Goal: Task Accomplishment & Management: Complete application form

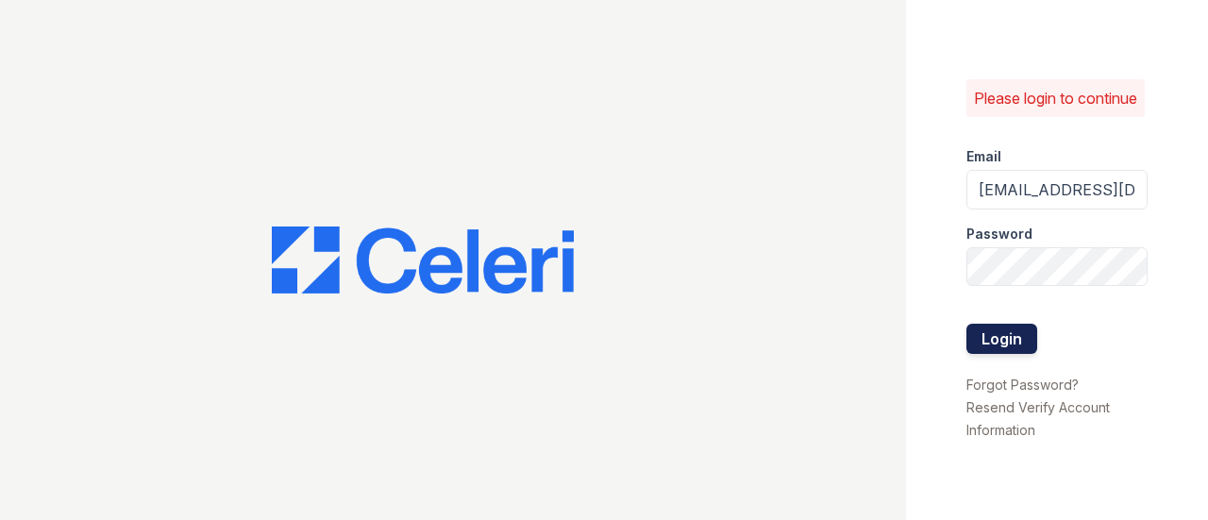
click at [1012, 348] on button "Login" at bounding box center [1002, 339] width 71 height 30
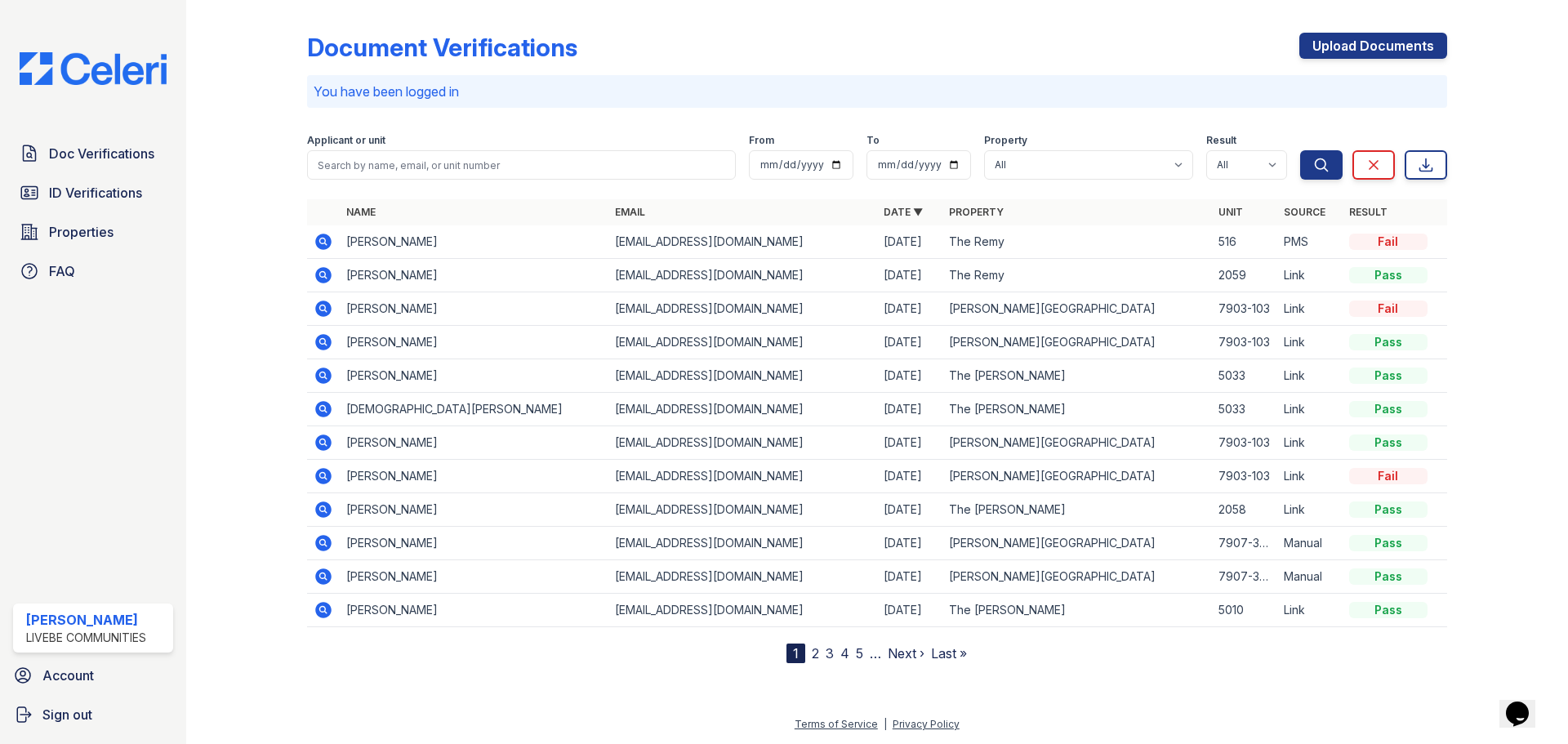
click at [326, 237] on icon at bounding box center [323, 241] width 16 height 16
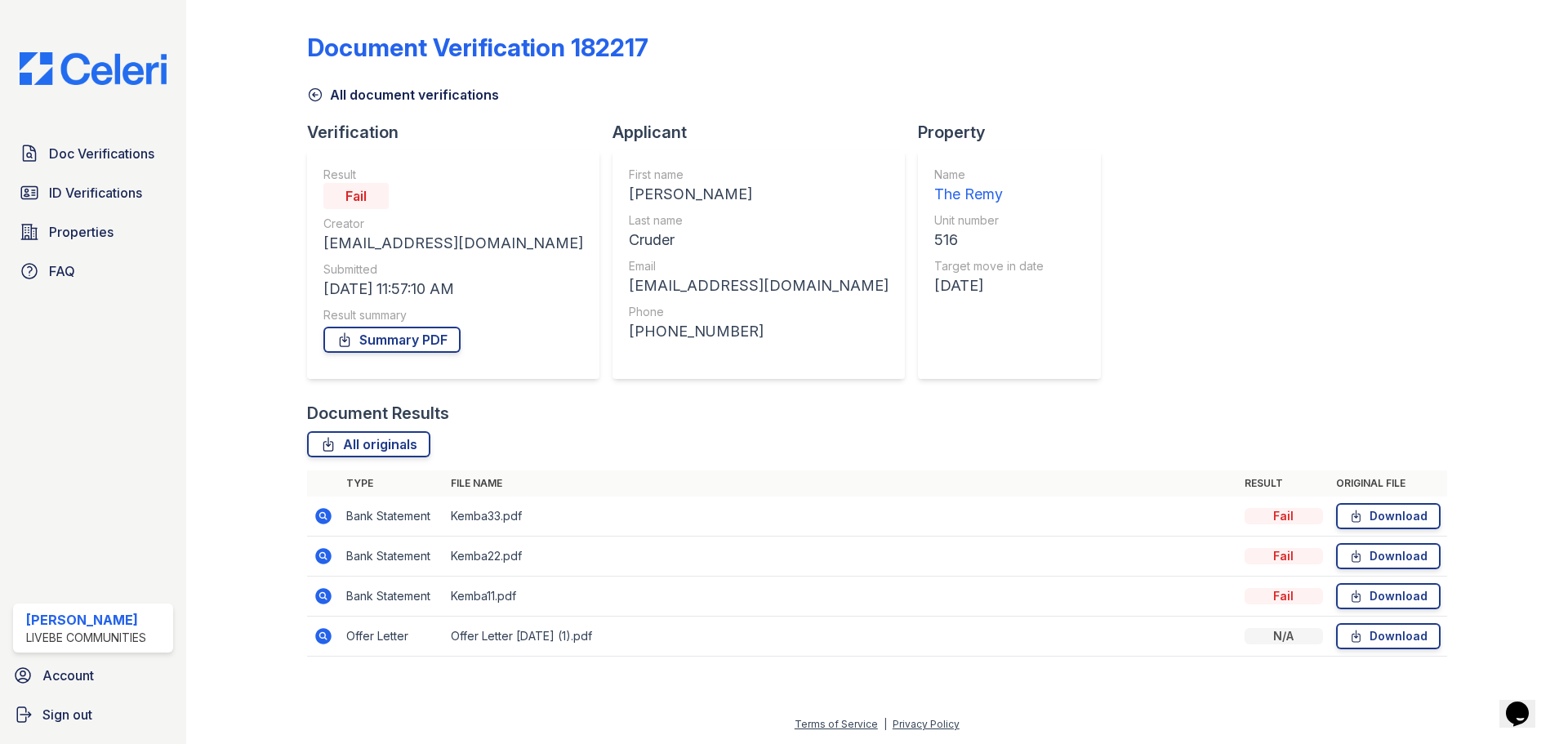
click at [322, 629] on icon at bounding box center [323, 636] width 16 height 16
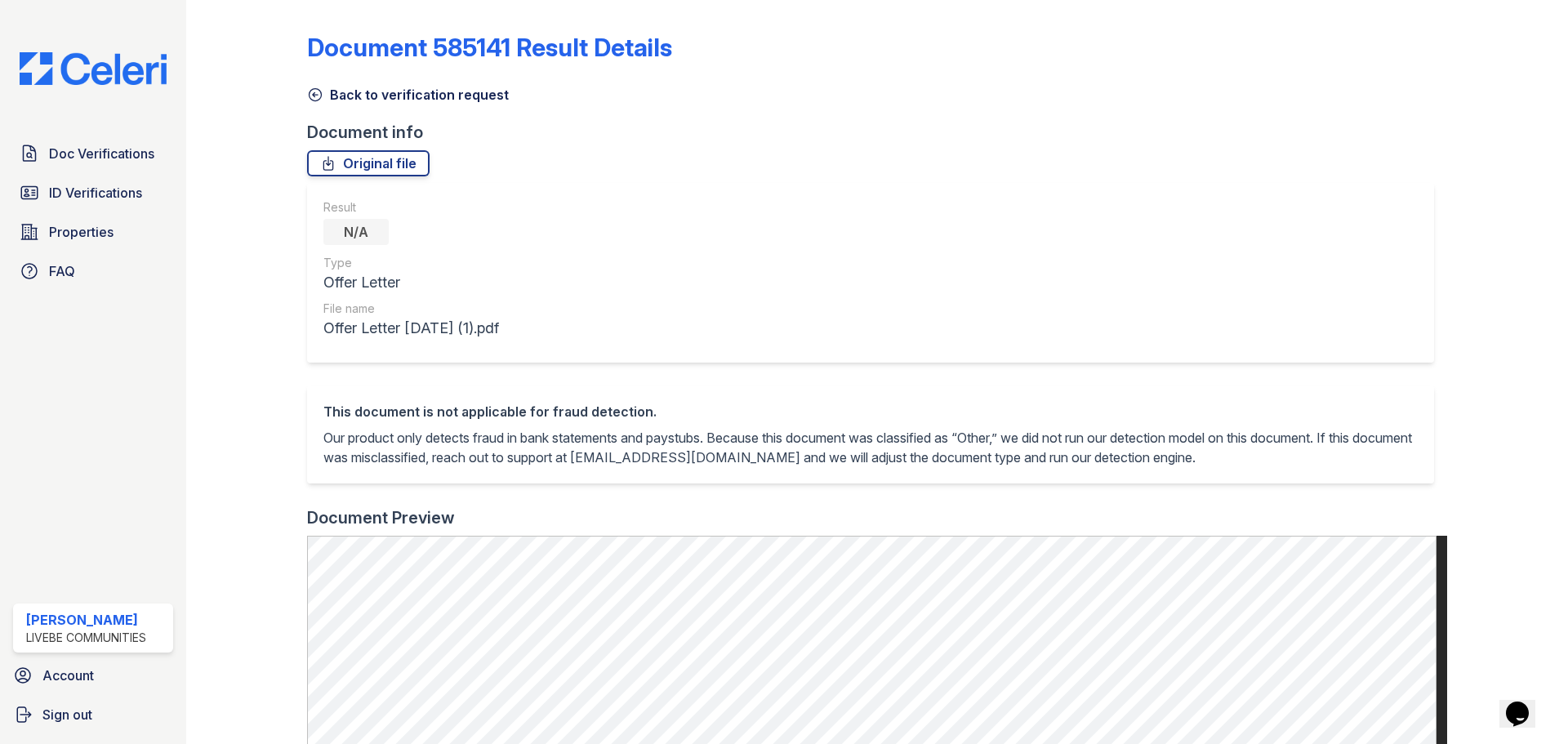
scroll to position [81, 0]
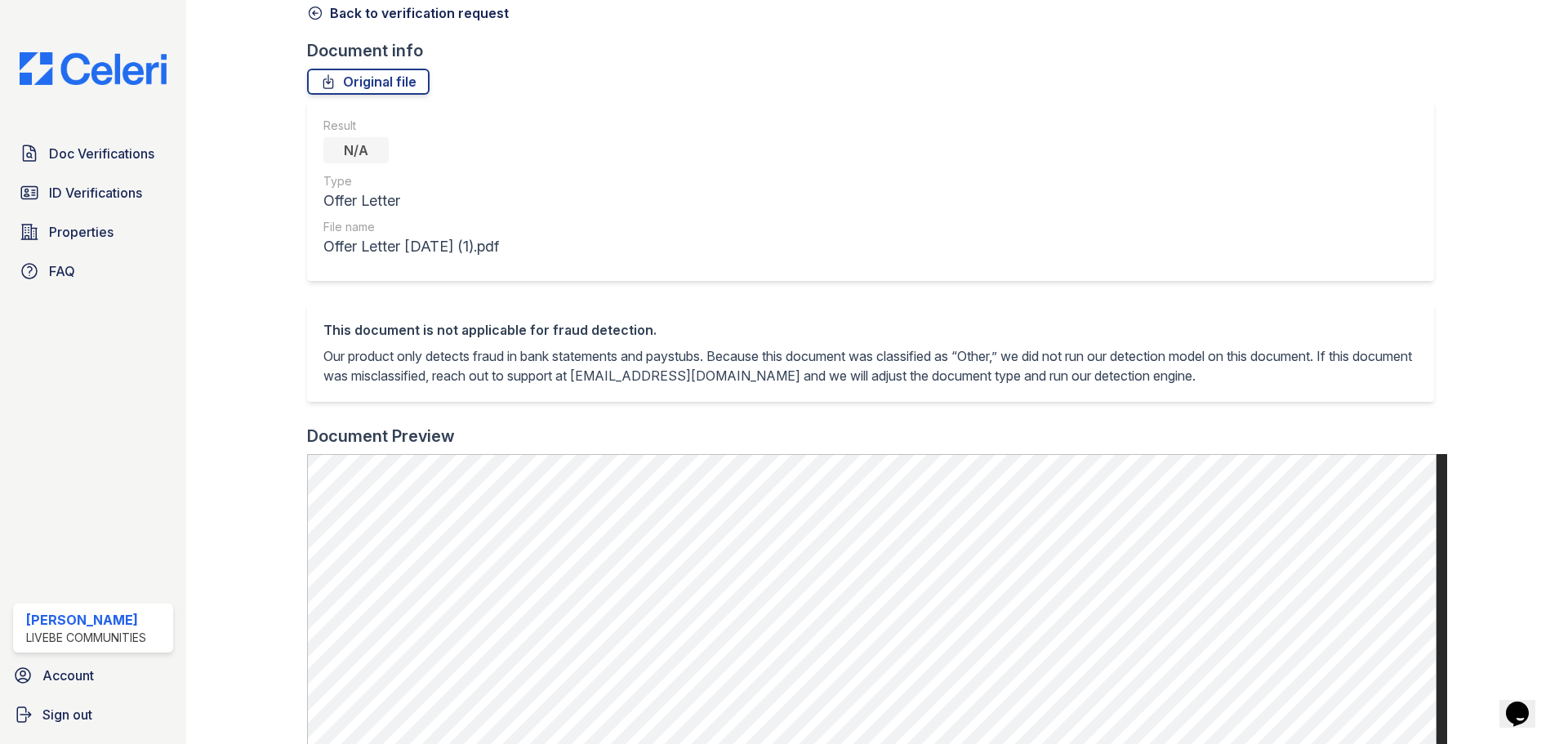
click at [354, 11] on link "Back to verification request" at bounding box center [408, 13] width 202 height 20
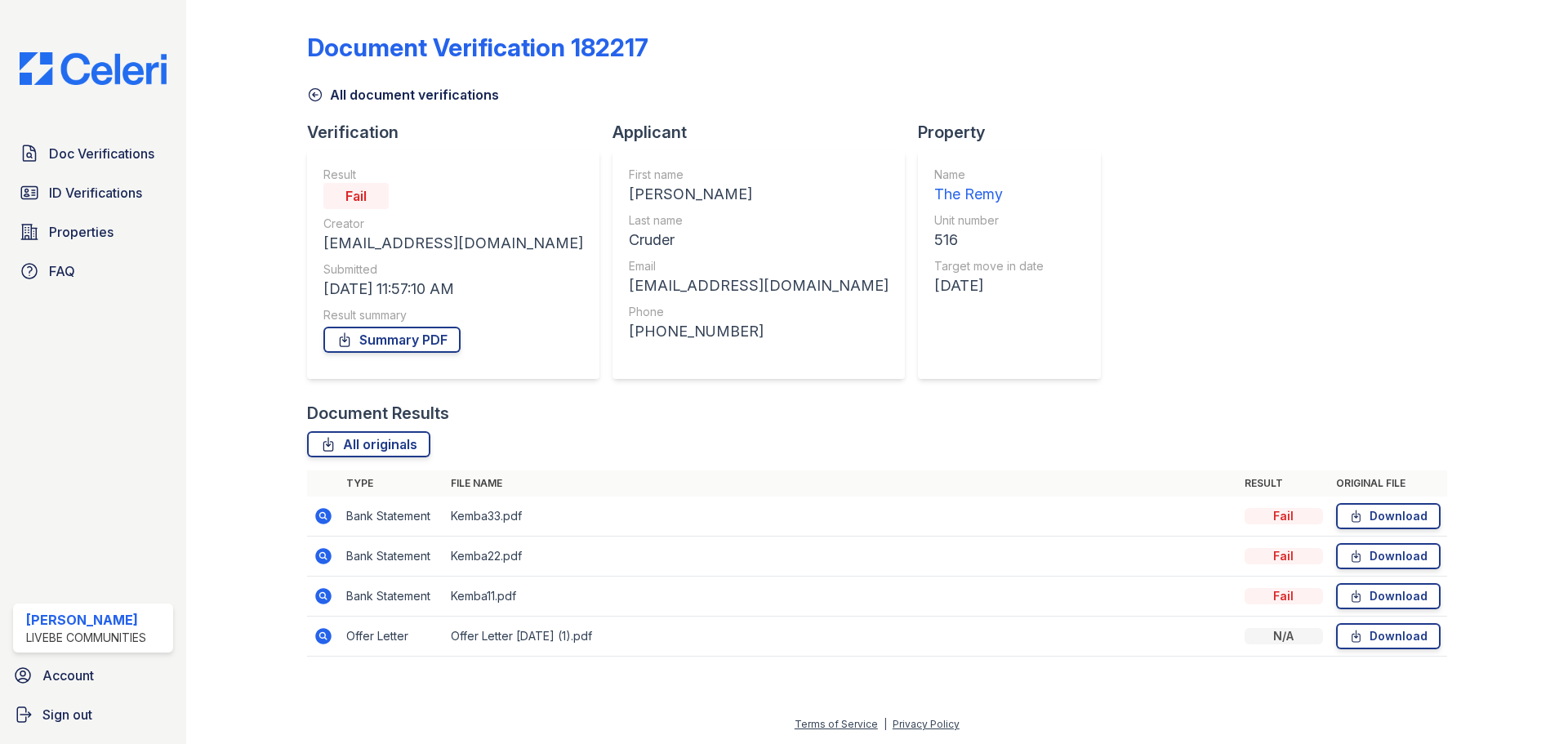
click at [324, 515] on icon at bounding box center [322, 515] width 4 height 4
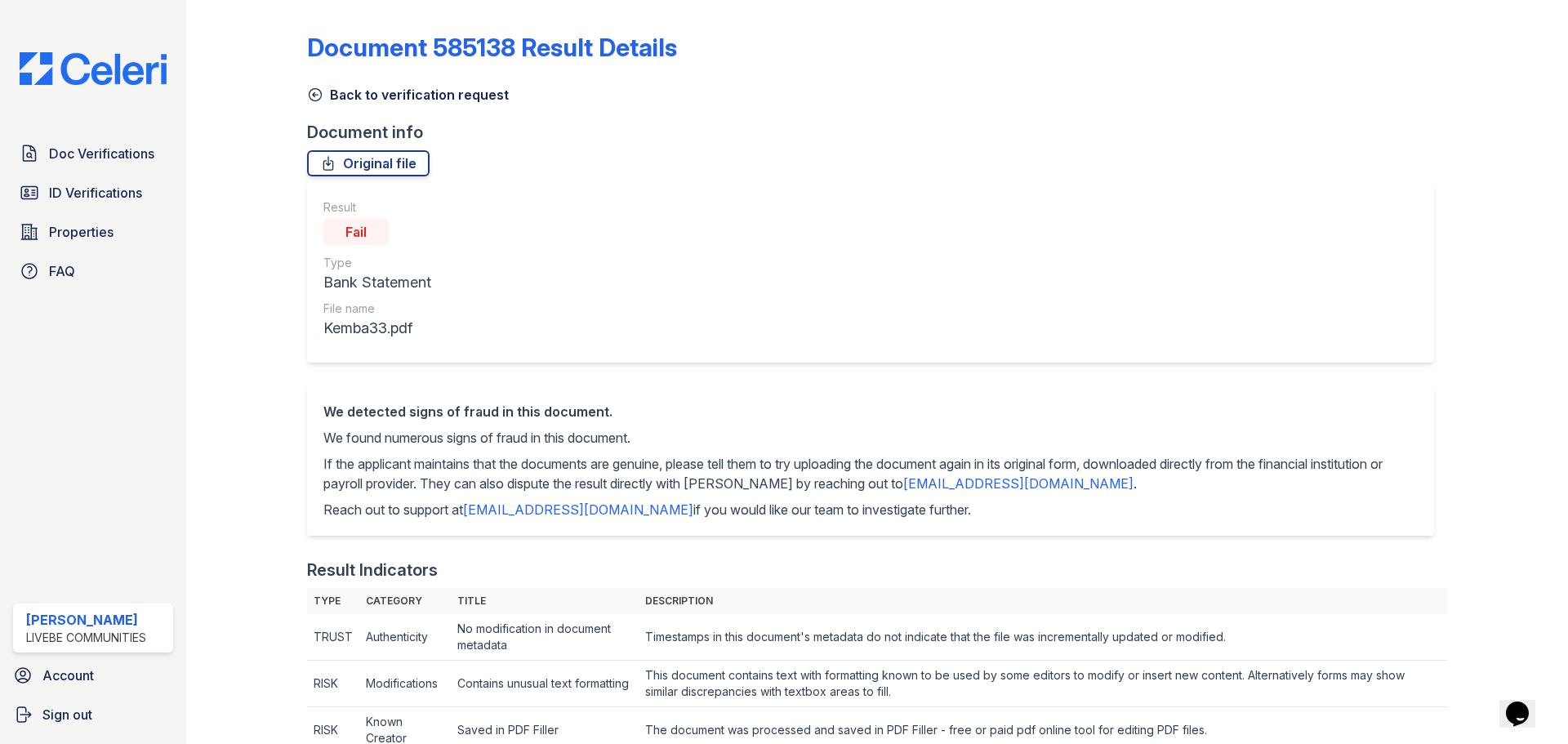
drag, startPoint x: 318, startPoint y: 94, endPoint x: 558, endPoint y: 374, distance: 368.8
click at [318, 94] on icon at bounding box center [315, 94] width 16 height 16
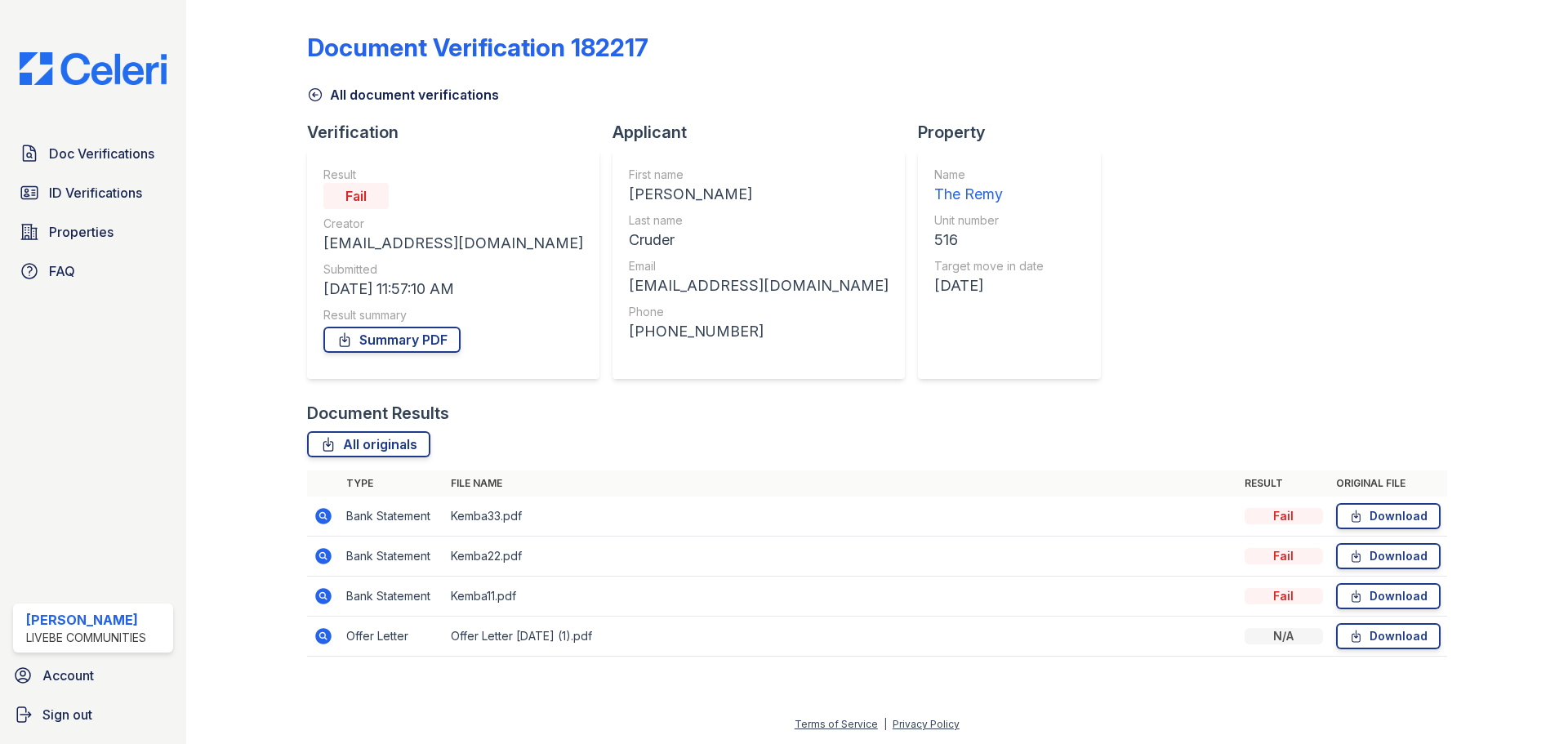
click at [318, 555] on icon at bounding box center [323, 555] width 16 height 16
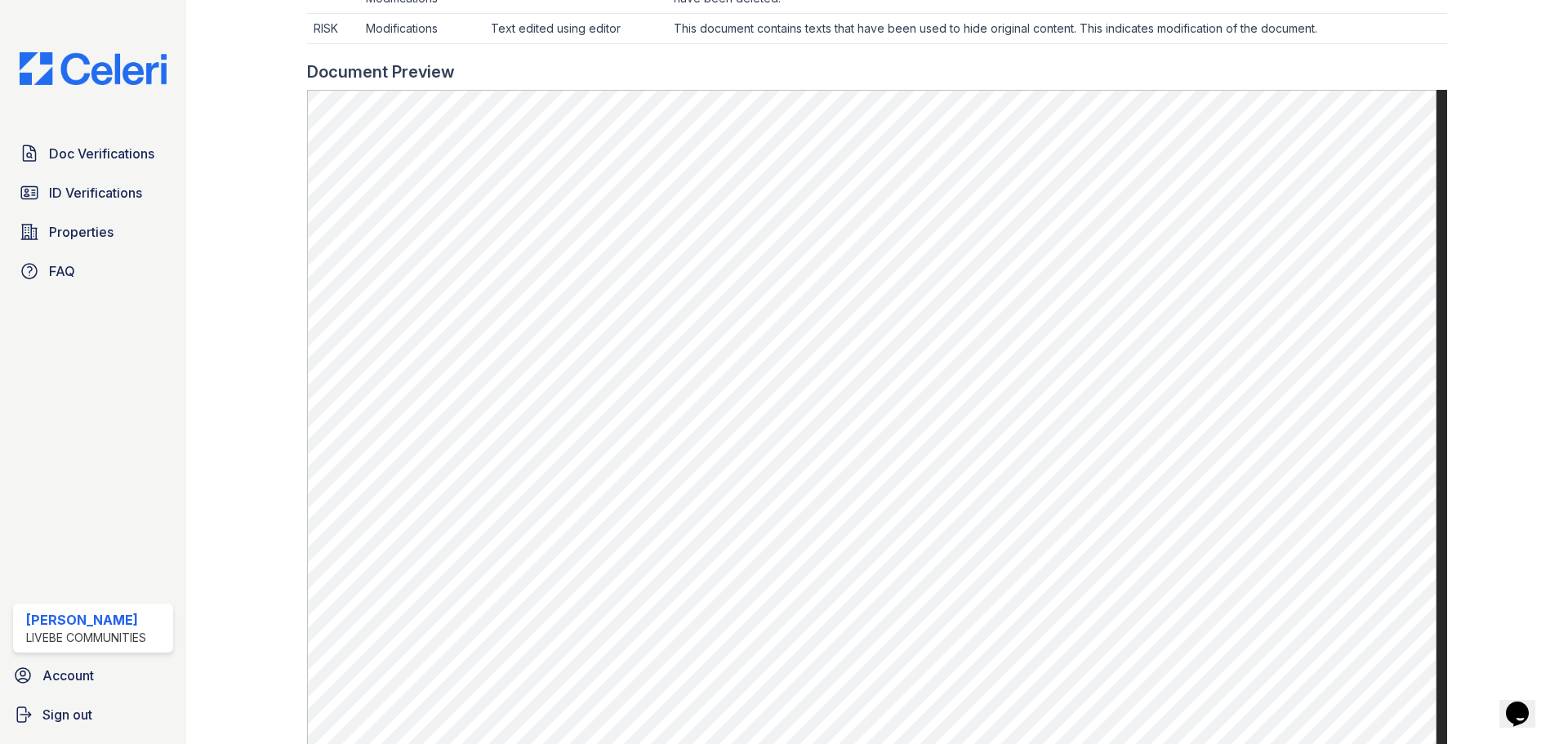
scroll to position [915, 0]
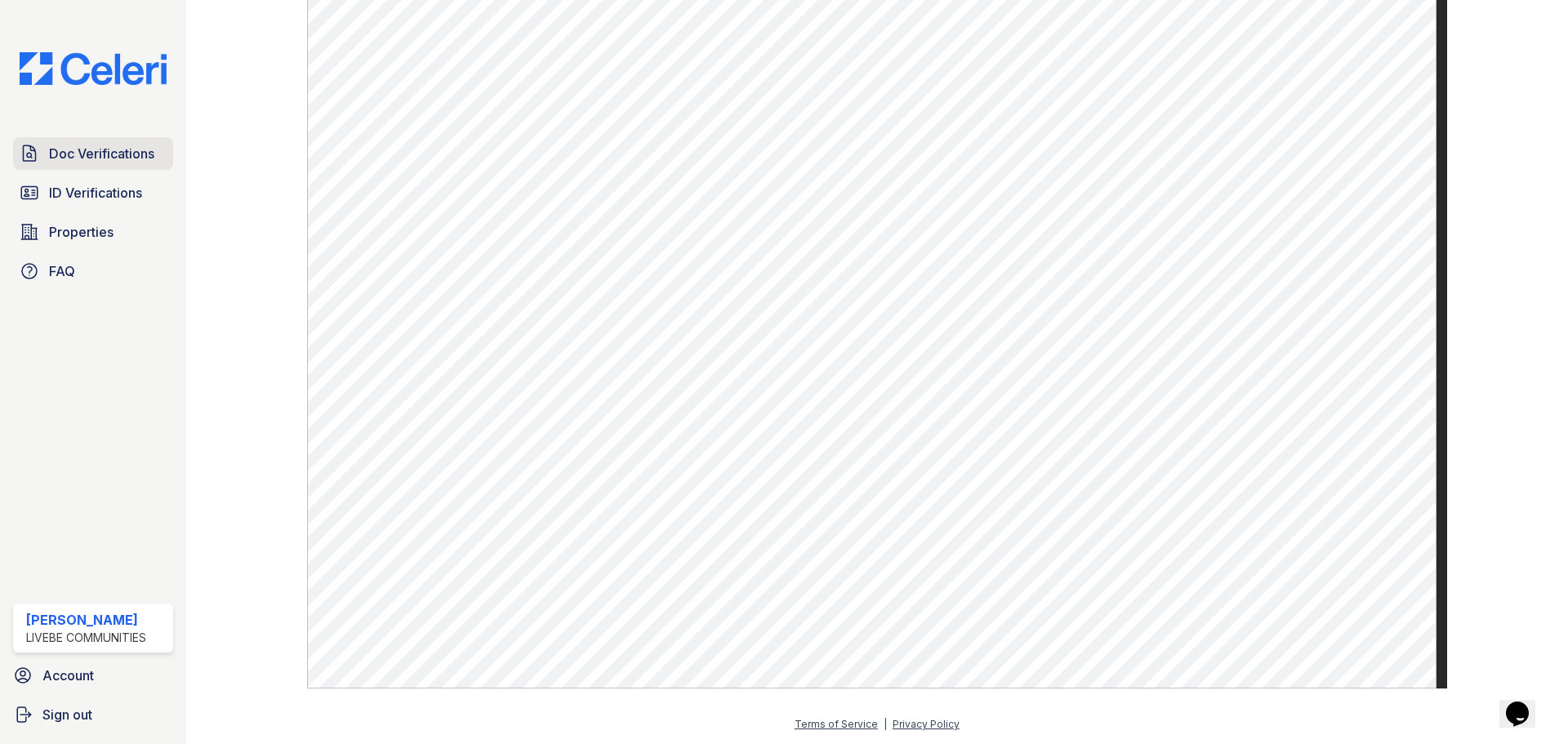
click at [122, 157] on span "Doc Verifications" at bounding box center [102, 153] width 106 height 20
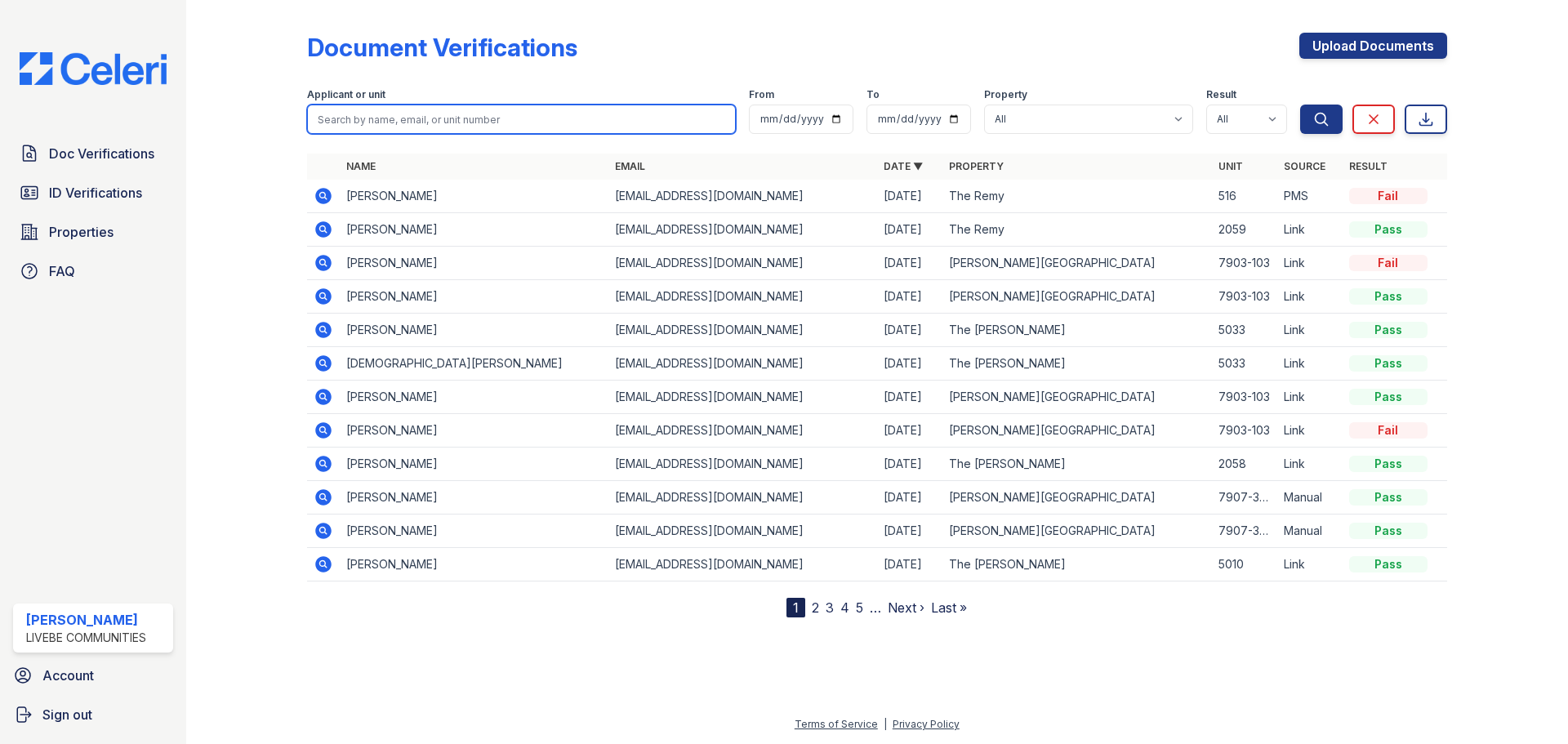
click at [494, 118] on input "search" at bounding box center [522, 119] width 429 height 29
type input "richard"
click at [1301, 105] on button "Search" at bounding box center [1321, 119] width 42 height 29
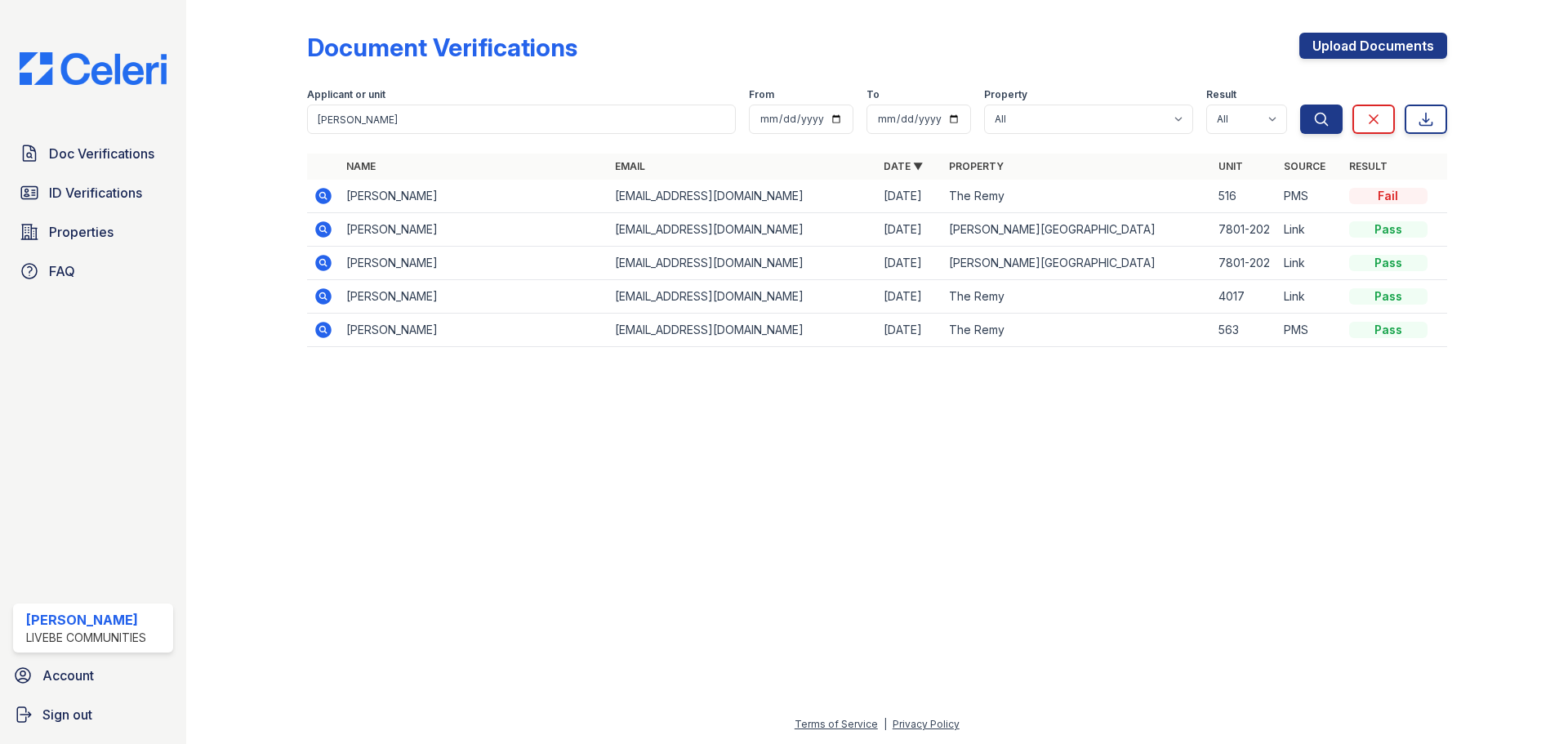
click at [323, 328] on icon at bounding box center [322, 329] width 4 height 4
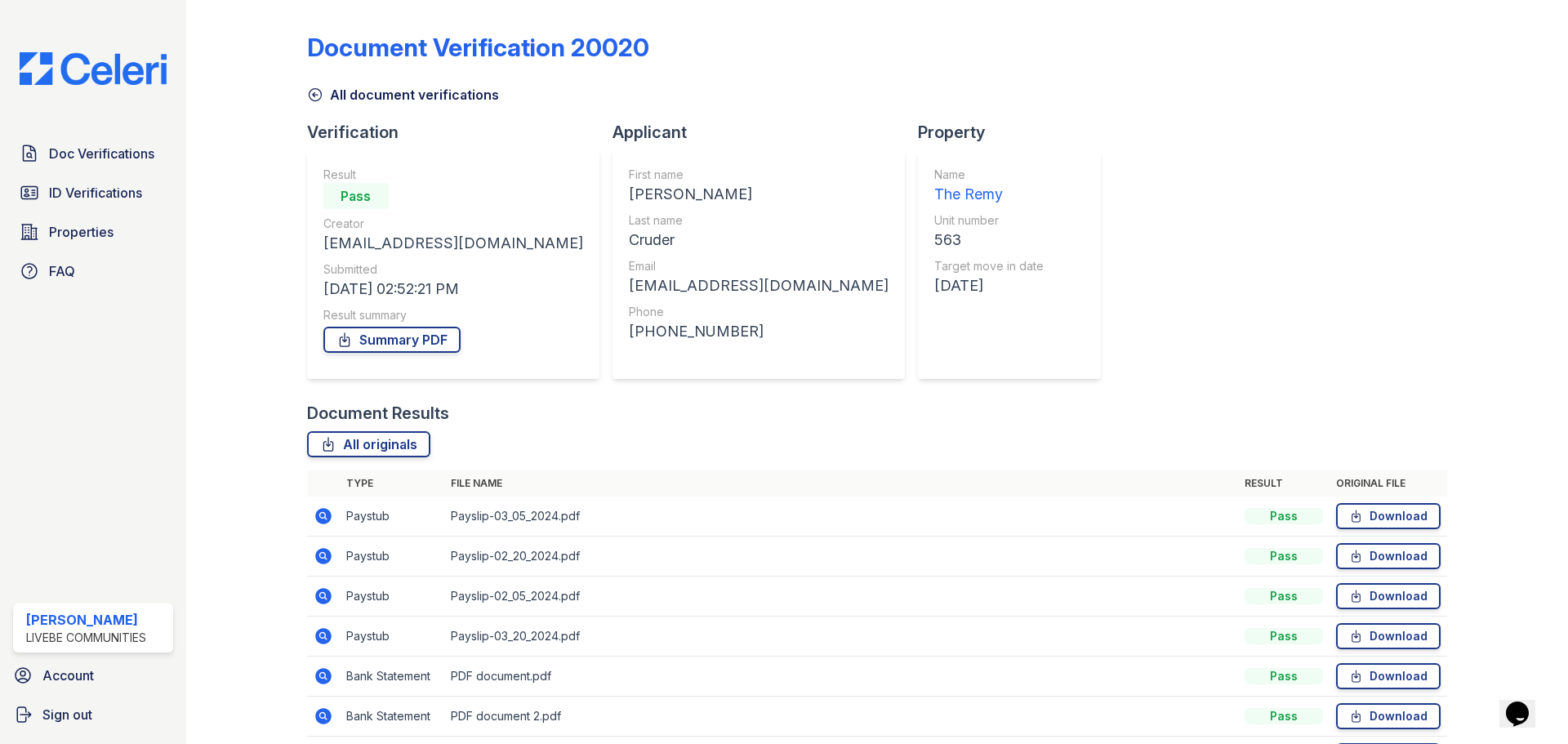
click at [327, 517] on icon at bounding box center [323, 516] width 16 height 16
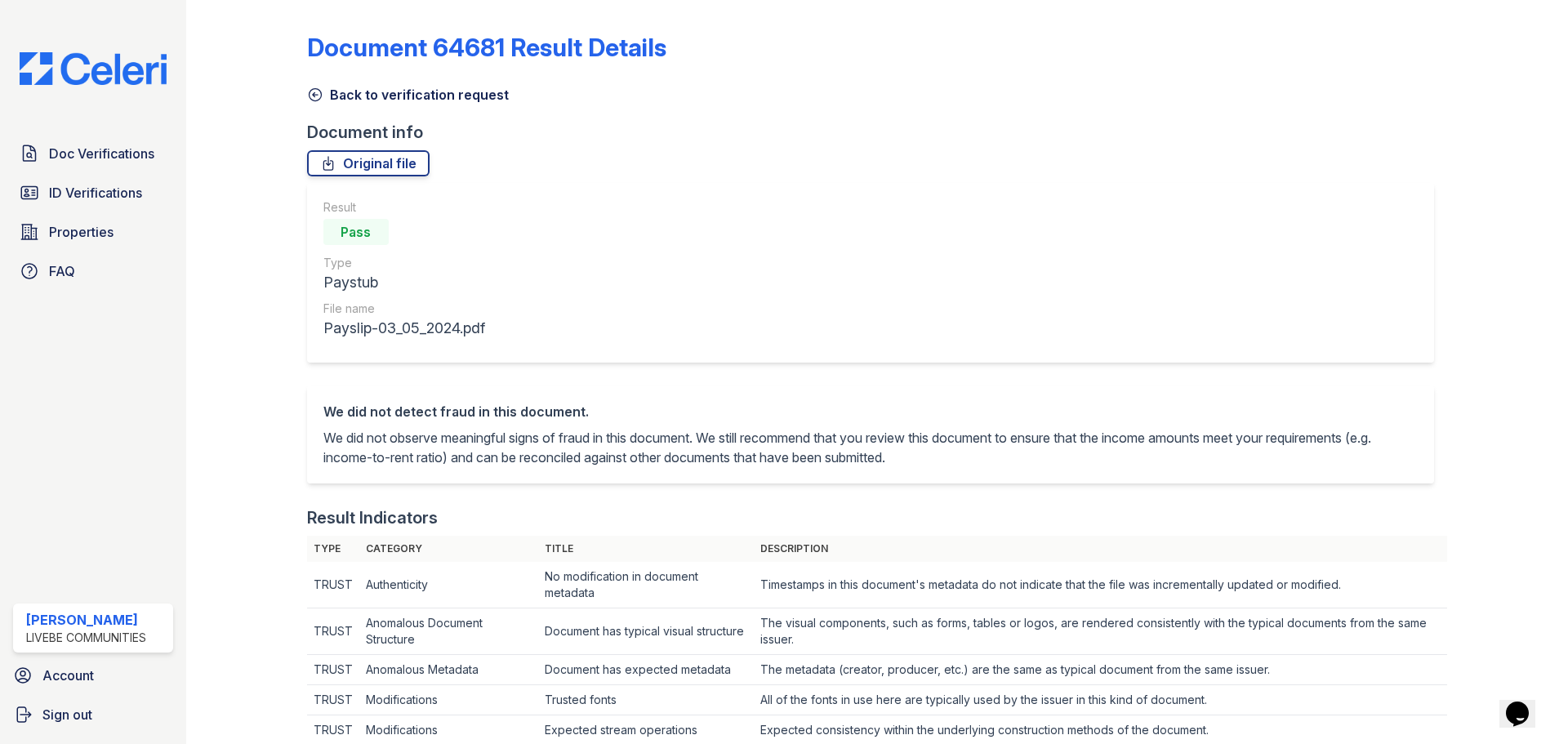
drag, startPoint x: 309, startPoint y: 94, endPoint x: 292, endPoint y: 67, distance: 31.9
click at [309, 94] on icon at bounding box center [315, 94] width 16 height 16
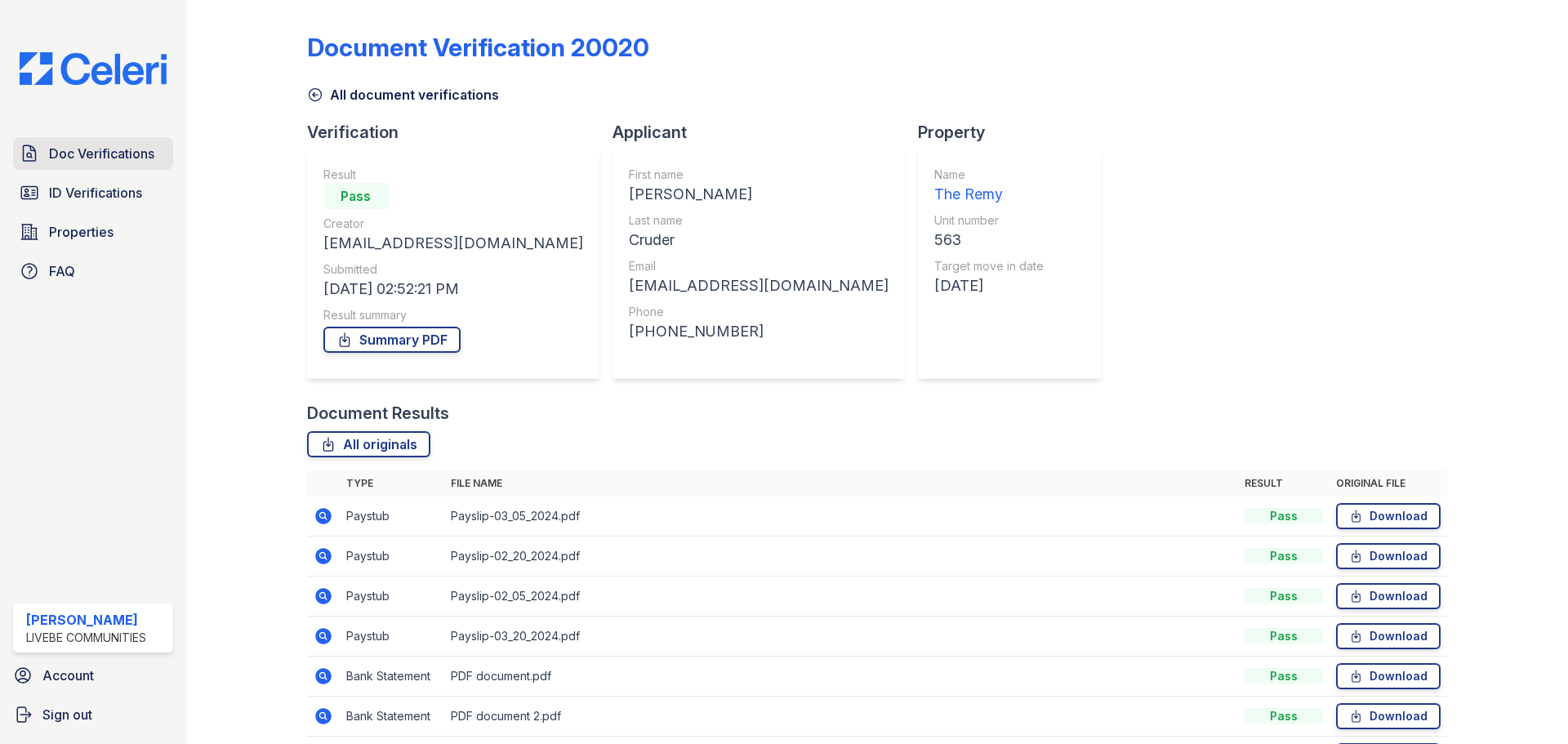
click at [96, 157] on span "Doc Verifications" at bounding box center [102, 153] width 106 height 20
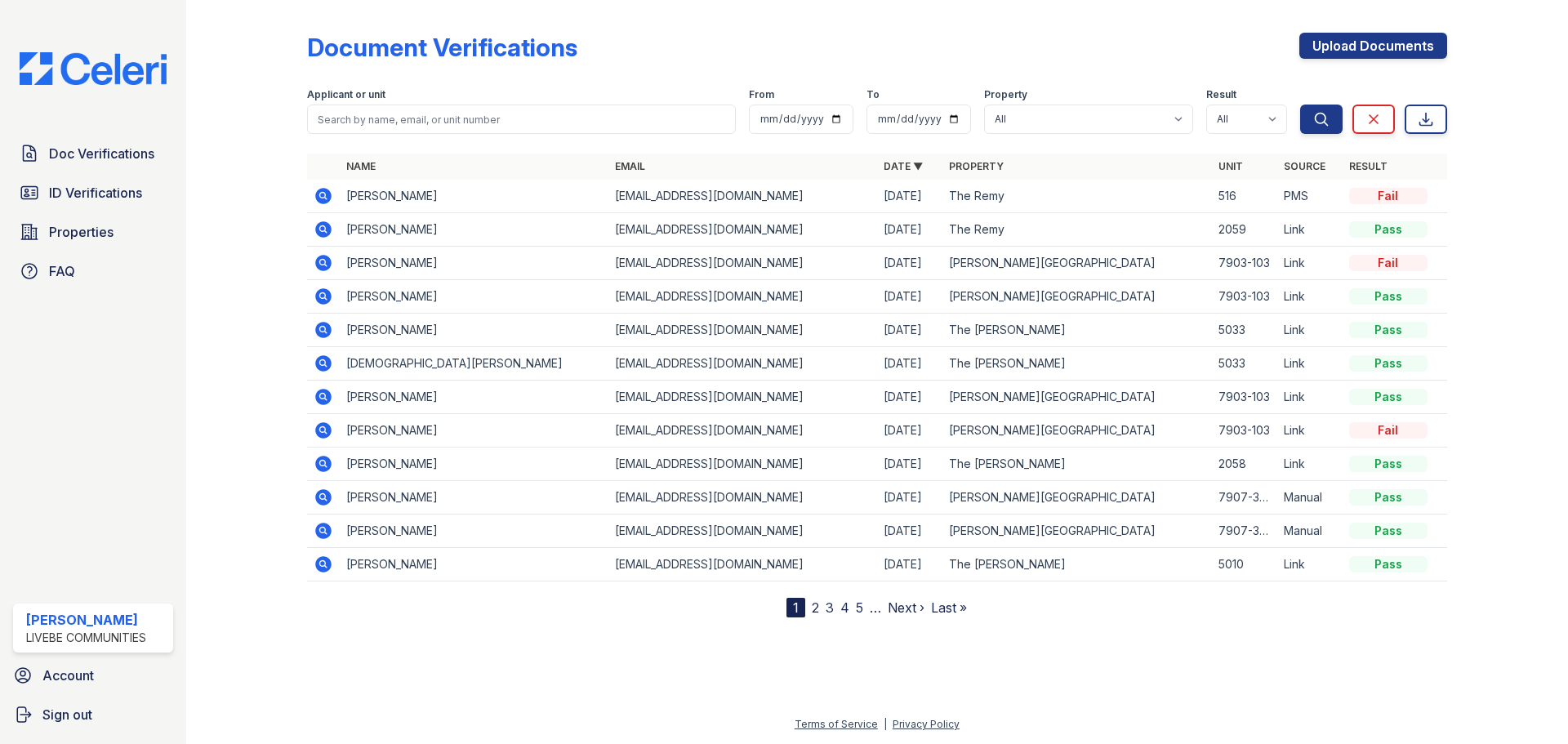
click at [328, 196] on icon at bounding box center [323, 196] width 16 height 16
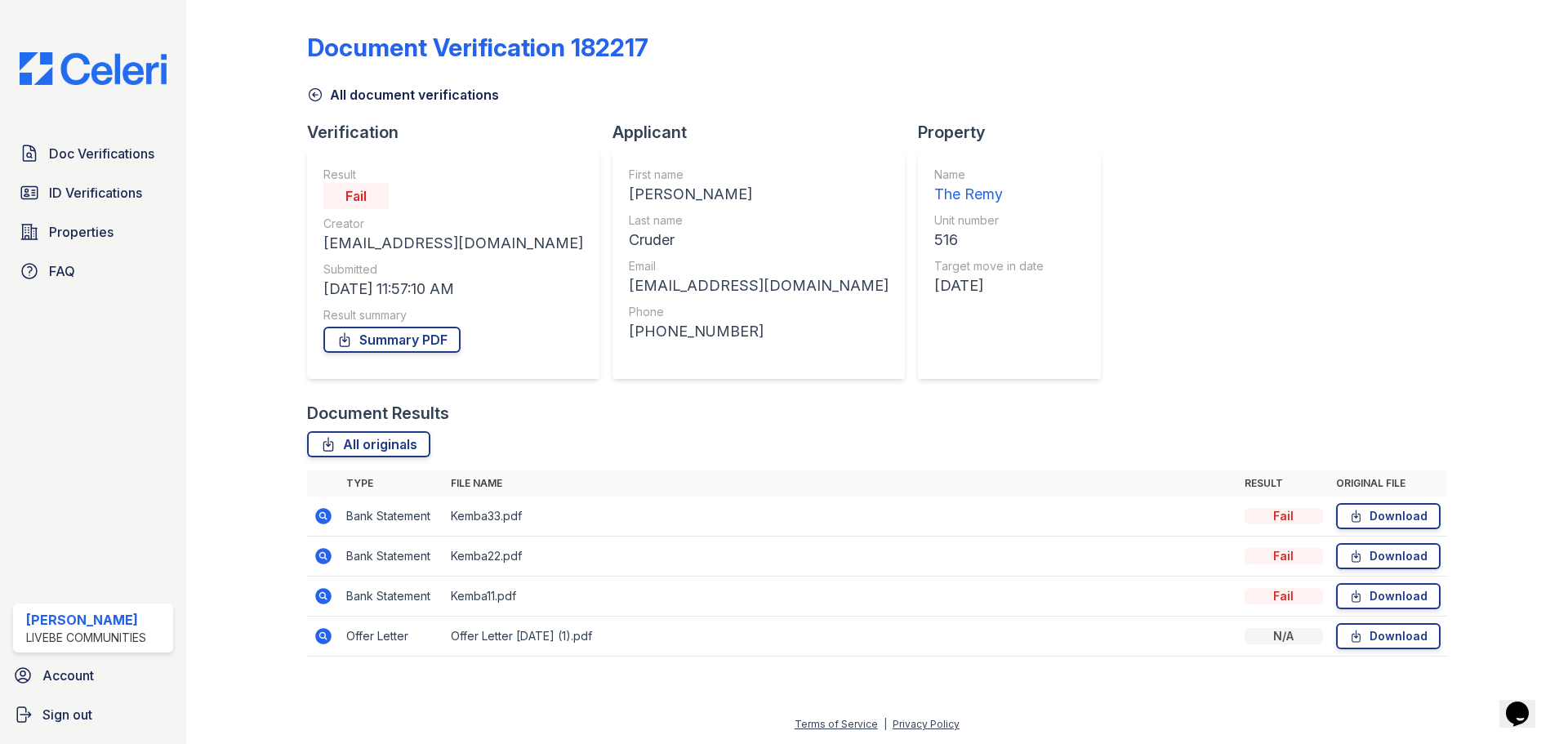
click at [326, 522] on icon at bounding box center [323, 516] width 16 height 16
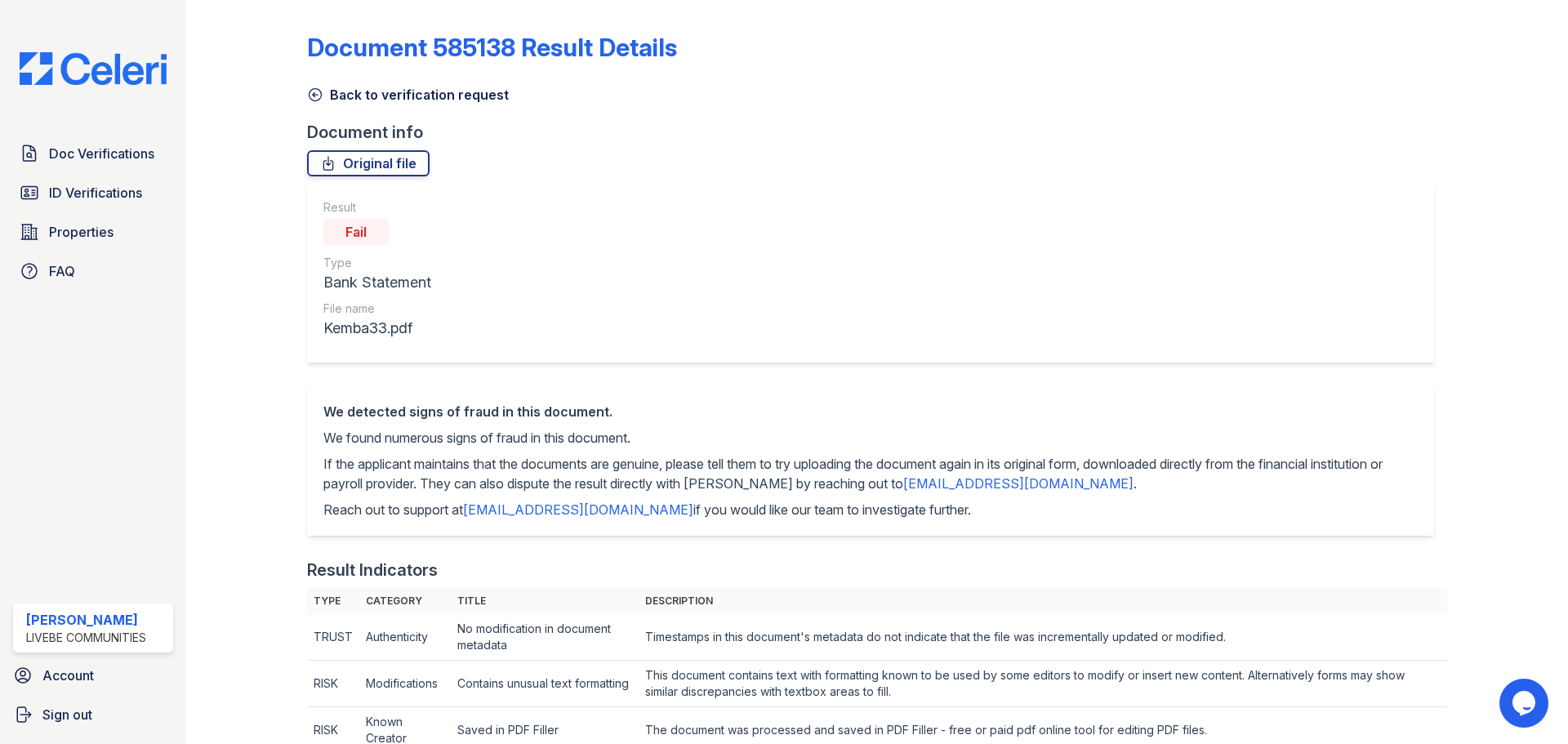
drag, startPoint x: 309, startPoint y: 92, endPoint x: 435, endPoint y: 387, distance: 320.8
click at [309, 92] on icon at bounding box center [315, 95] width 12 height 12
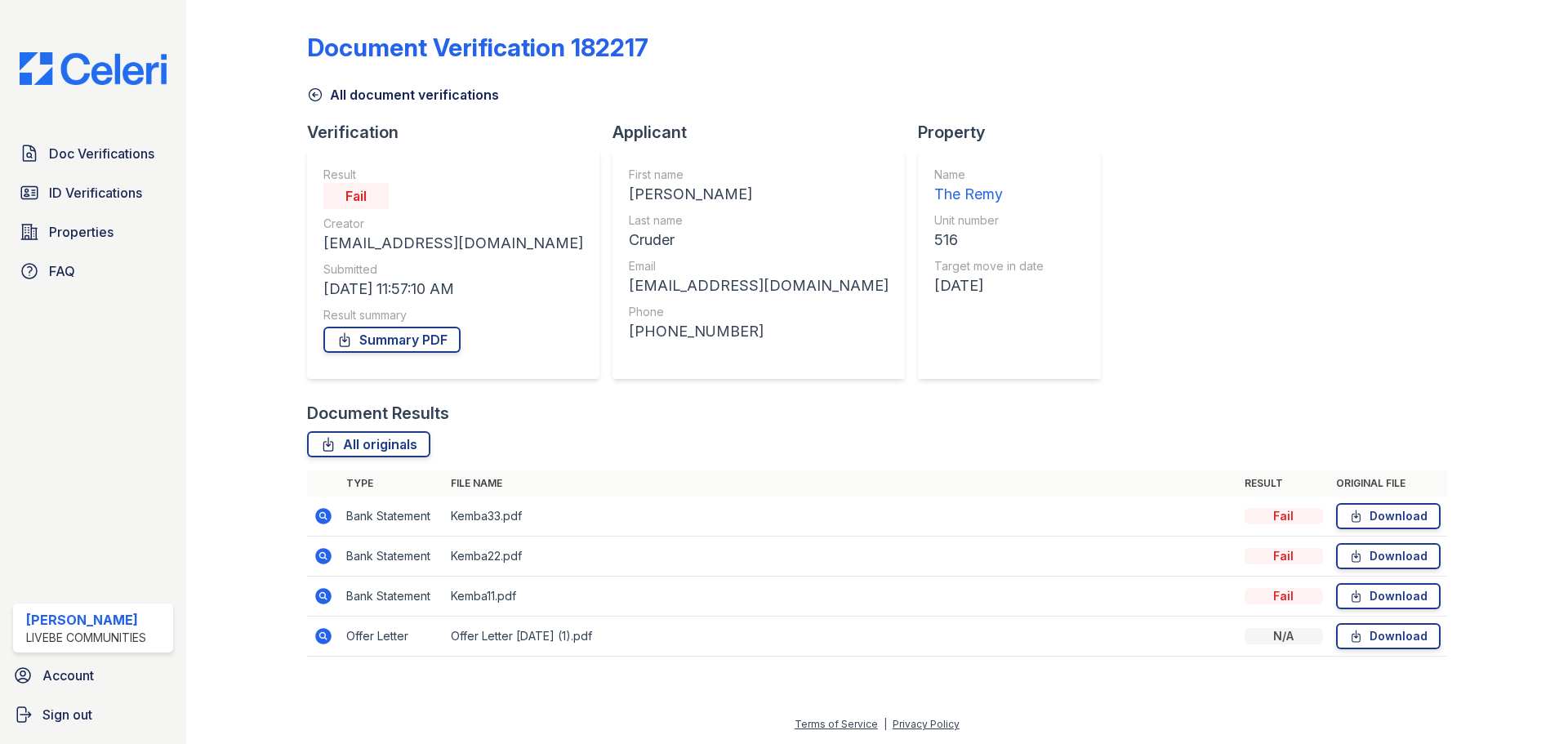
click at [321, 639] on icon at bounding box center [323, 636] width 16 height 16
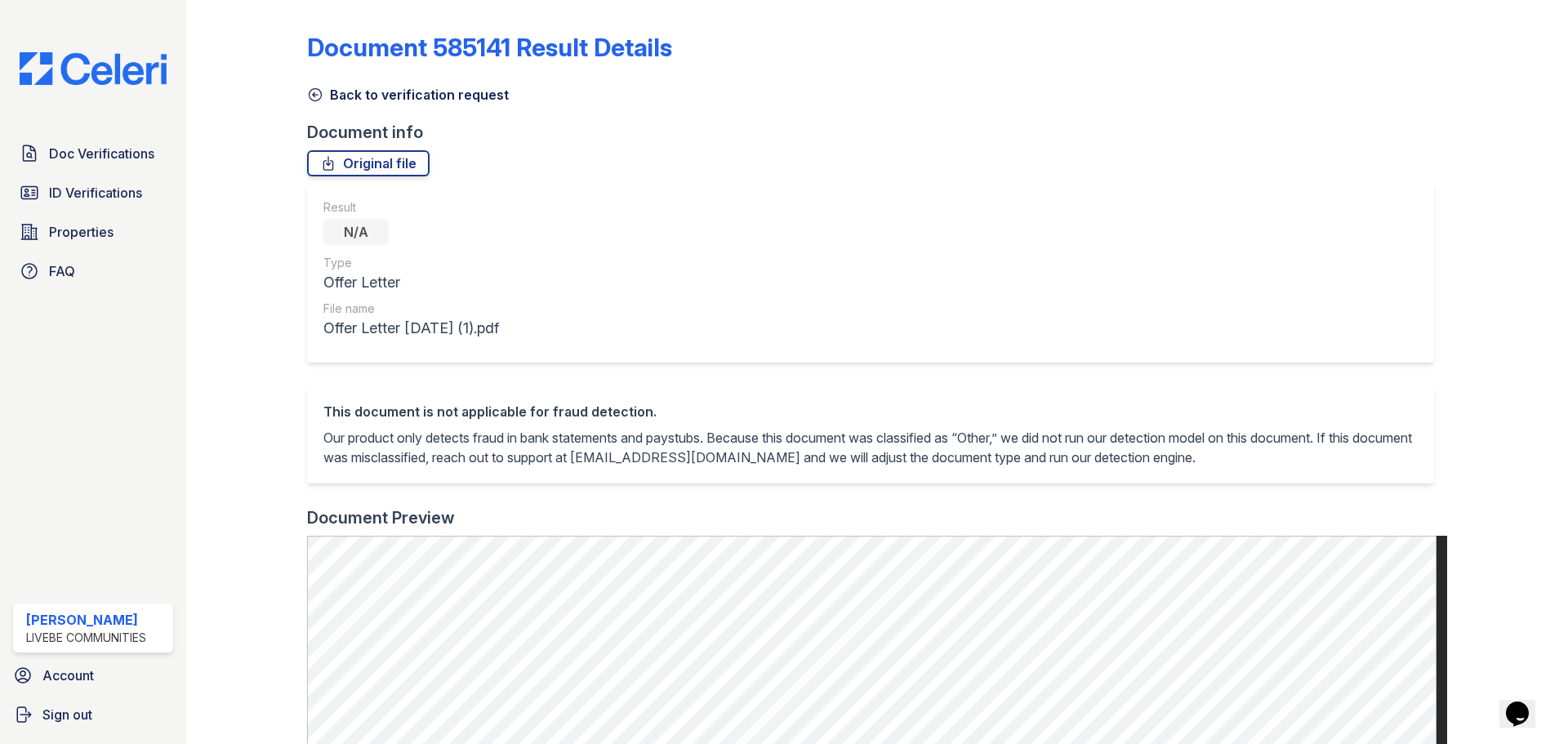
drag, startPoint x: 96, startPoint y: 154, endPoint x: 621, endPoint y: 312, distance: 548.3
click at [96, 154] on span "Doc Verifications" at bounding box center [102, 153] width 106 height 20
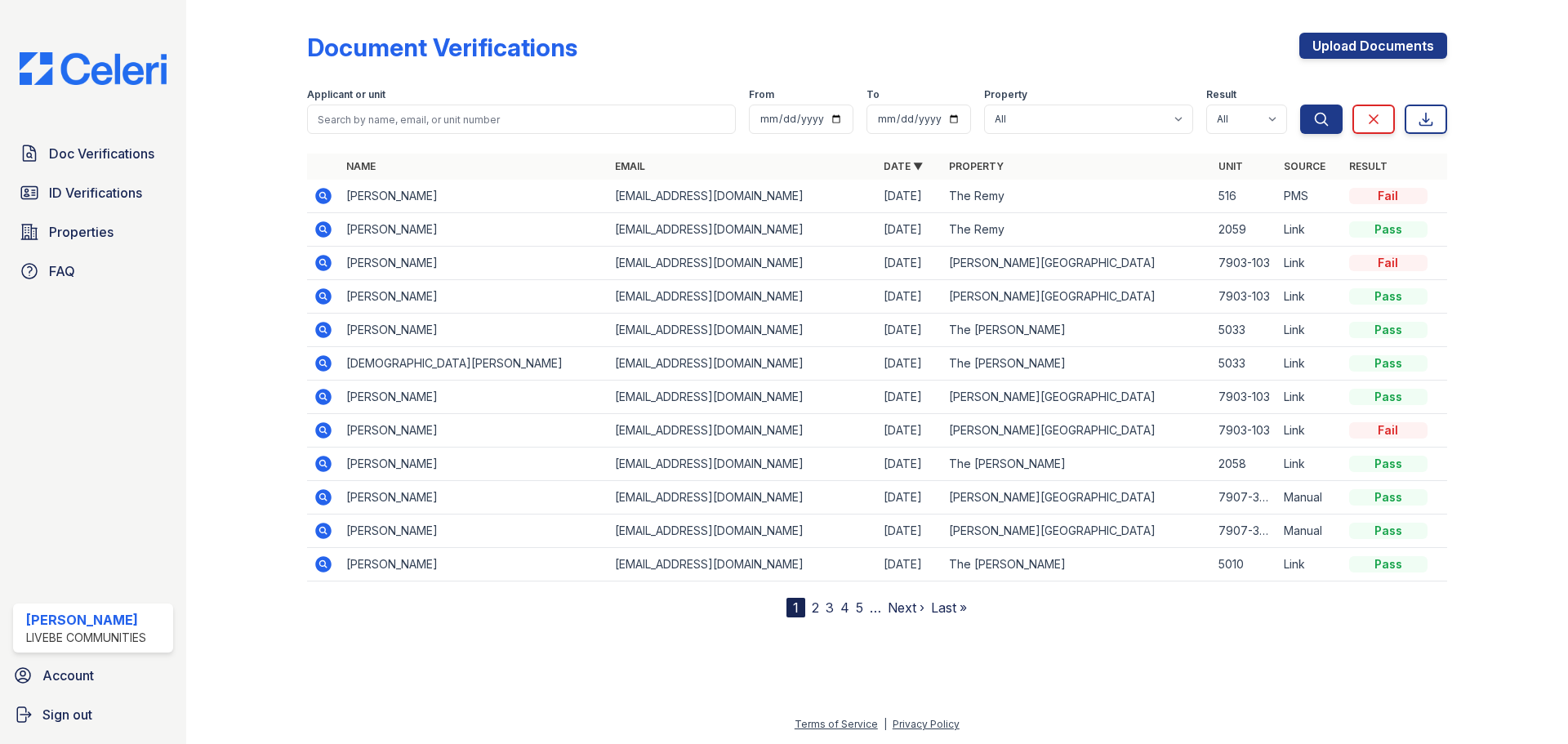
click at [323, 363] on icon at bounding box center [322, 362] width 4 height 4
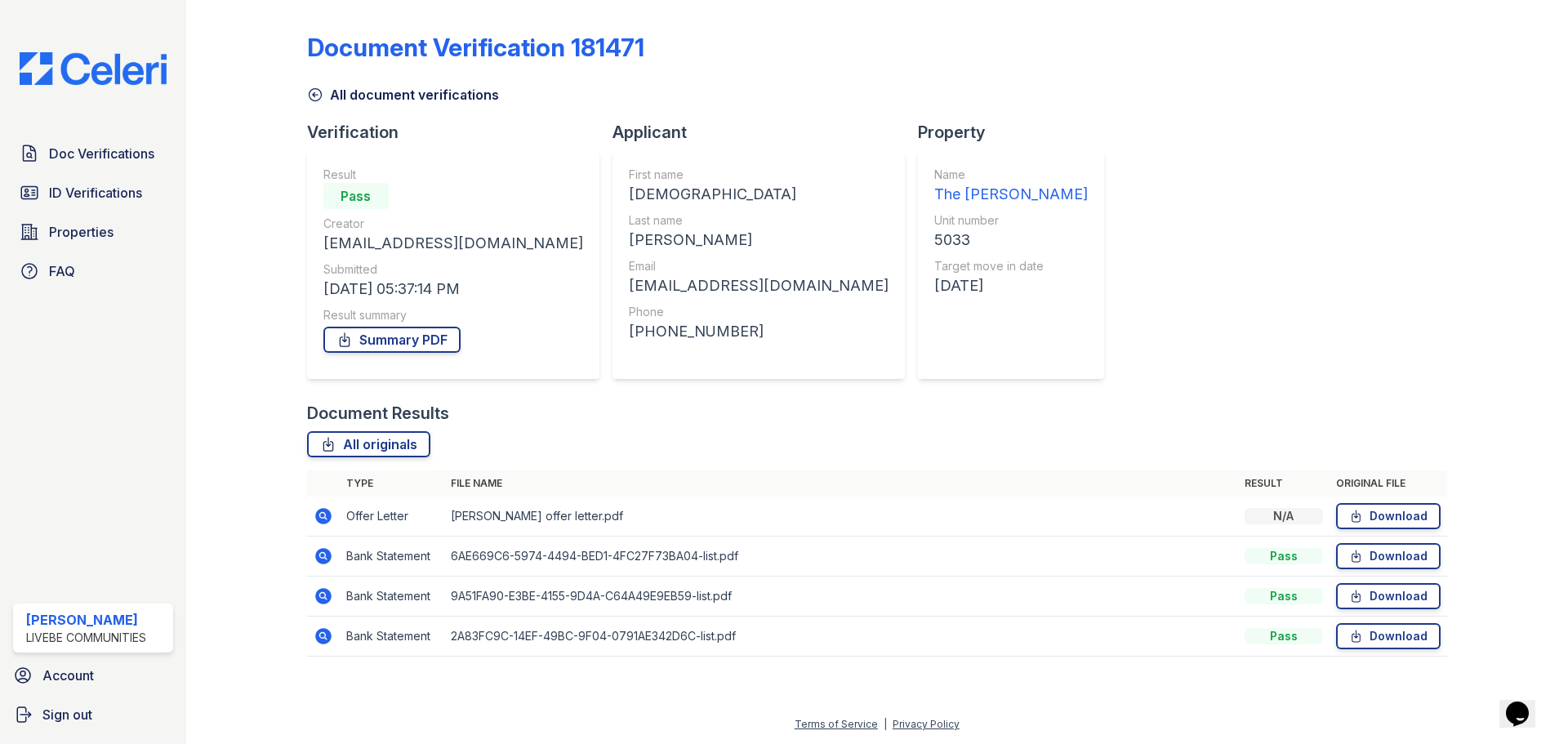
click at [327, 513] on icon at bounding box center [323, 516] width 16 height 16
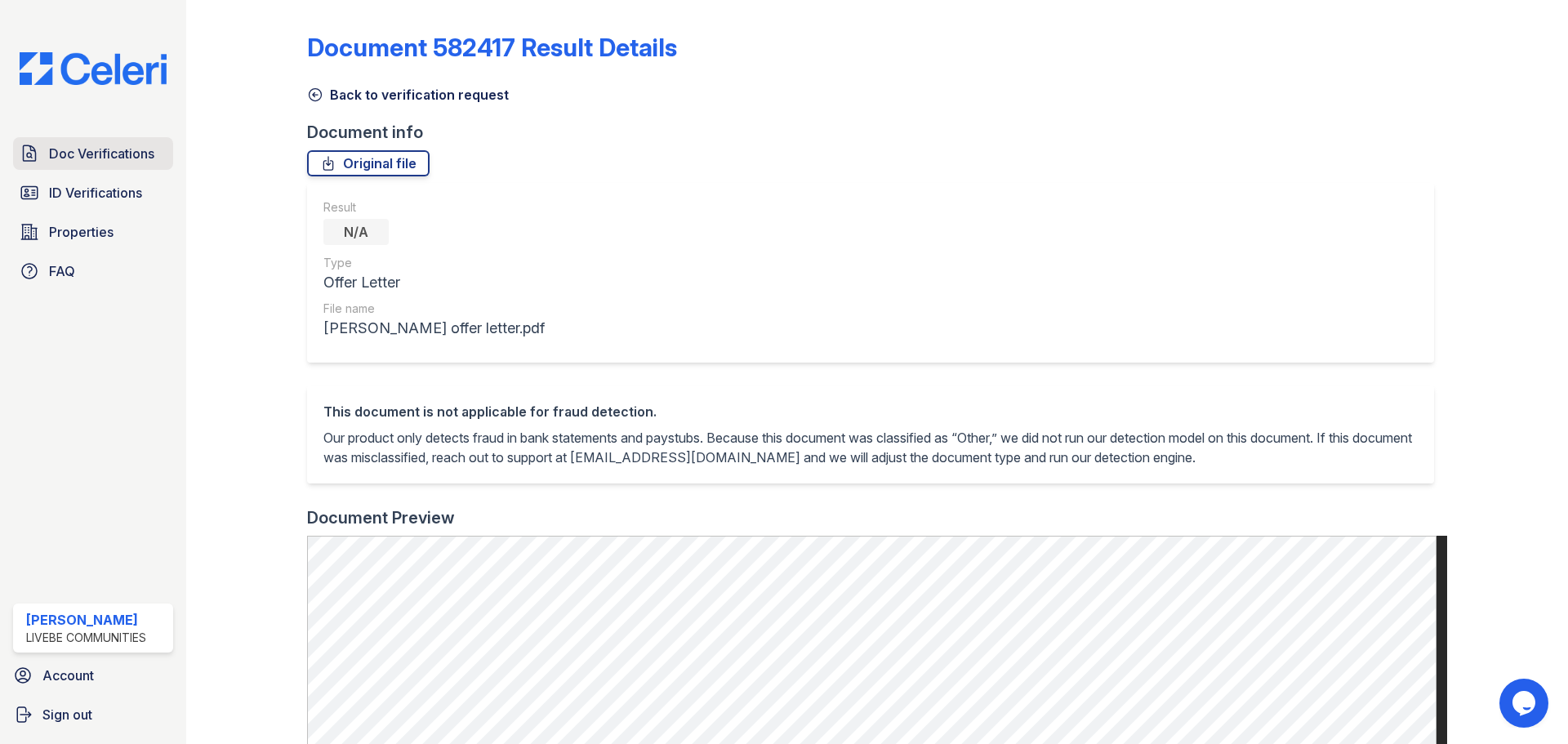
drag, startPoint x: 137, startPoint y: 143, endPoint x: 157, endPoint y: 149, distance: 20.9
click at [137, 143] on link "Doc Verifications" at bounding box center [93, 154] width 160 height 33
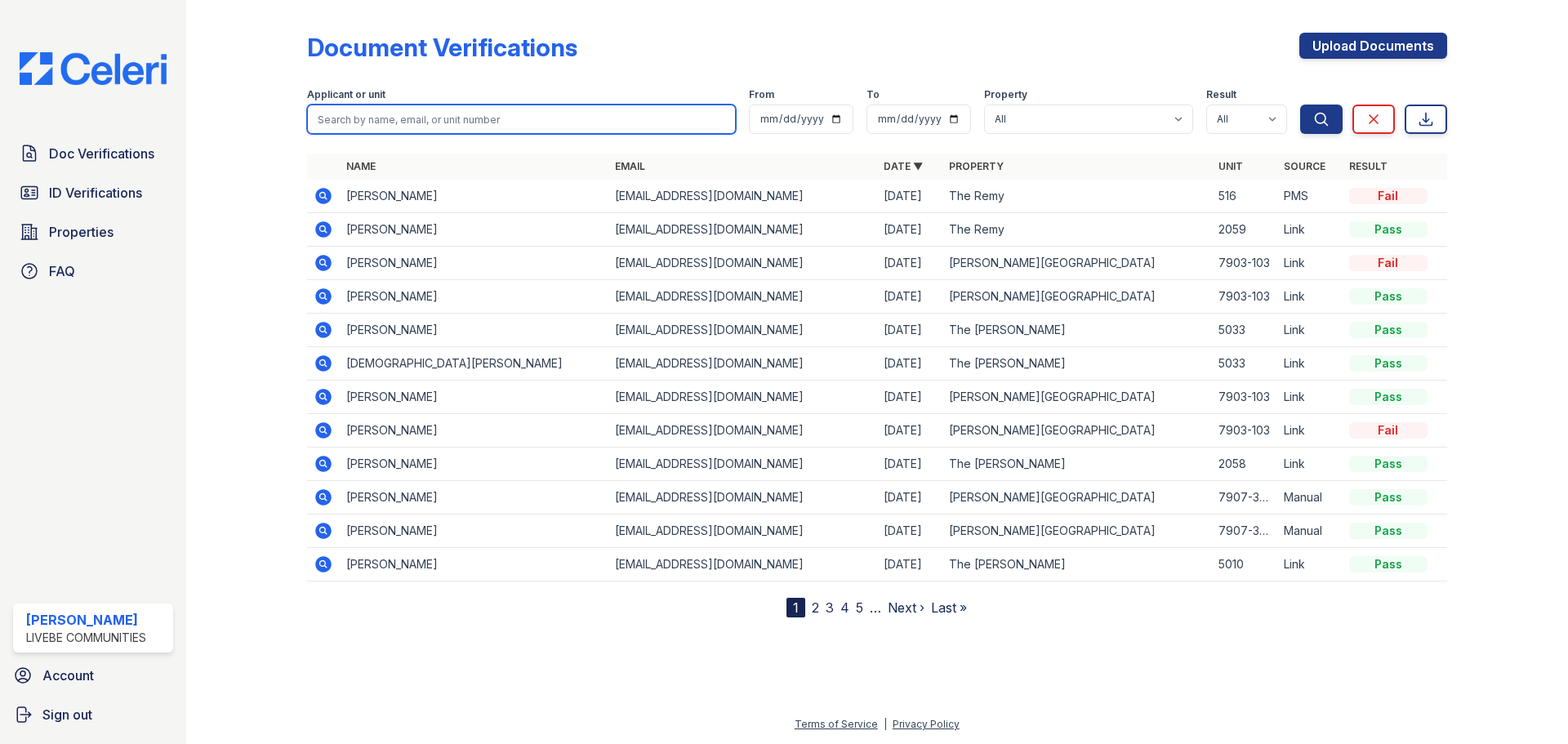
click at [505, 121] on input "search" at bounding box center [522, 119] width 429 height 29
type input "jemima"
click at [1301, 105] on button "Search" at bounding box center [1321, 119] width 42 height 29
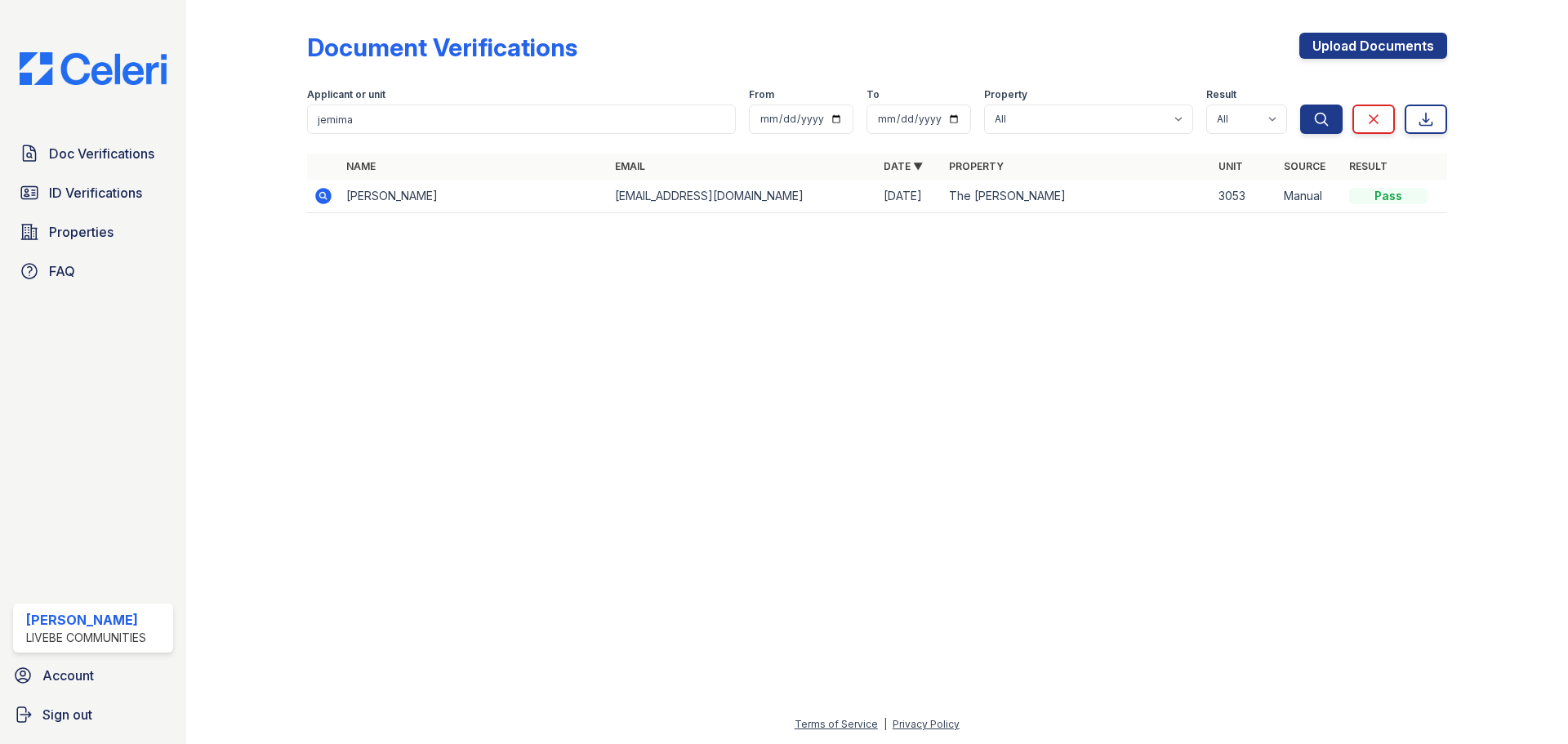
click at [318, 196] on icon at bounding box center [323, 196] width 16 height 16
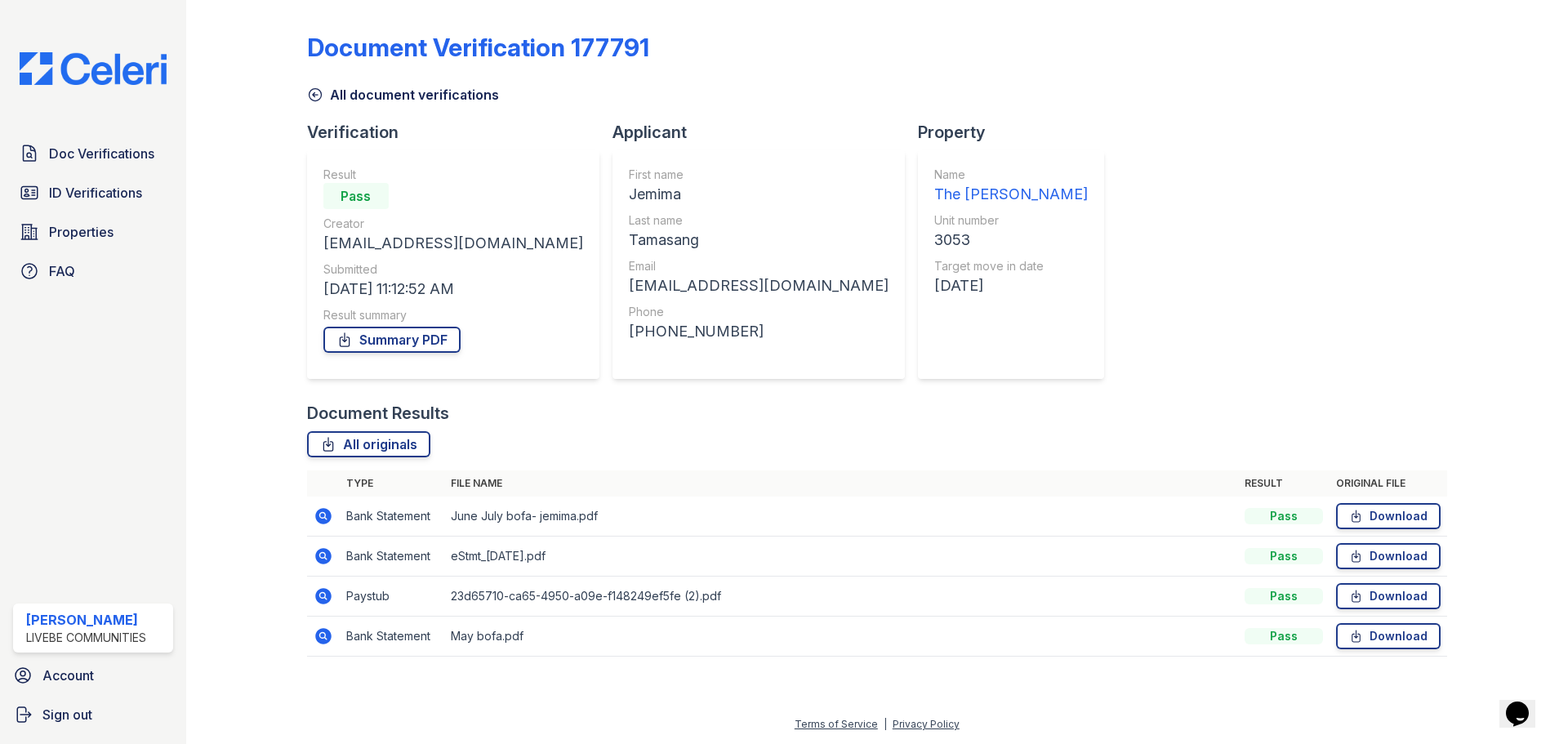
click at [320, 590] on icon at bounding box center [323, 596] width 16 height 16
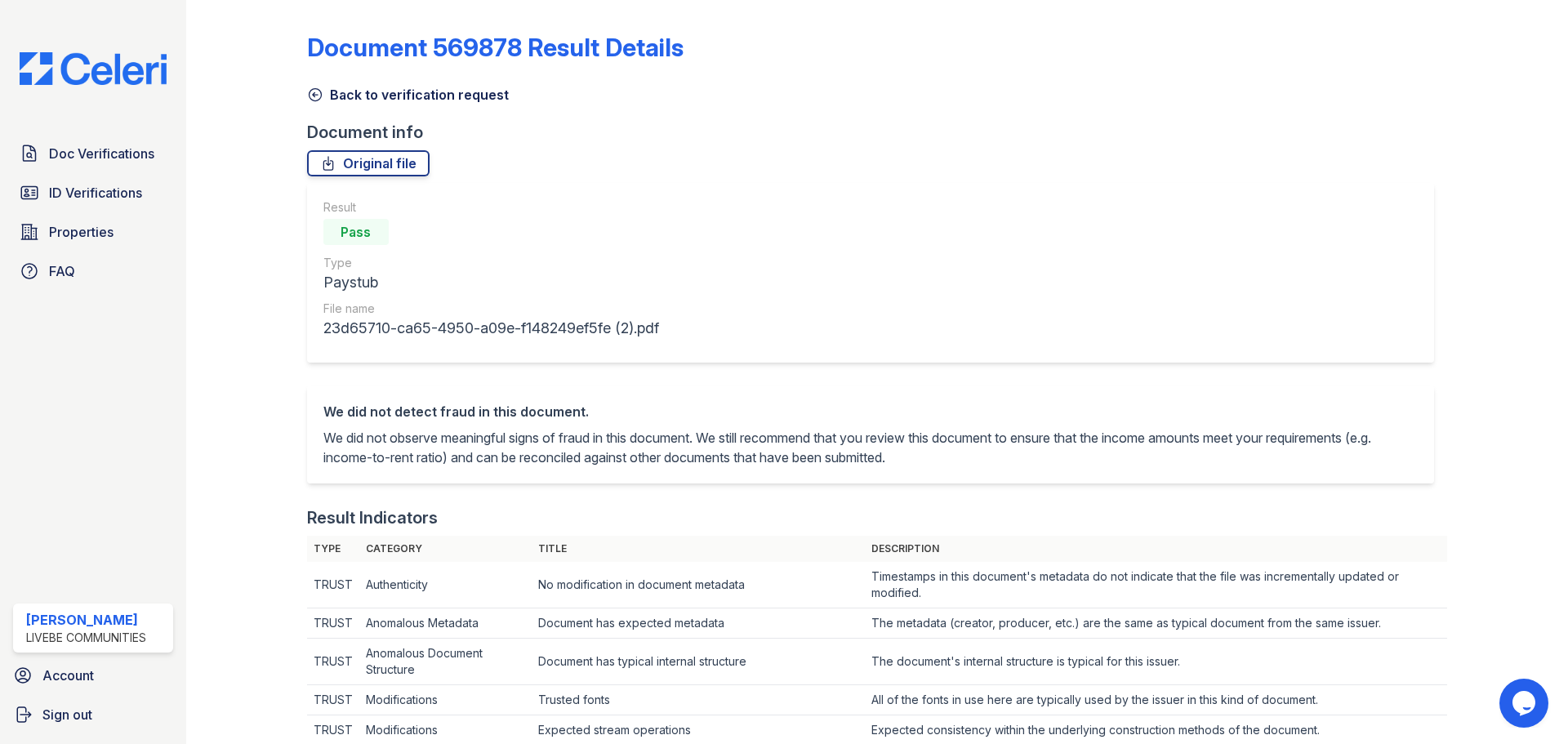
click at [312, 99] on icon at bounding box center [315, 94] width 16 height 16
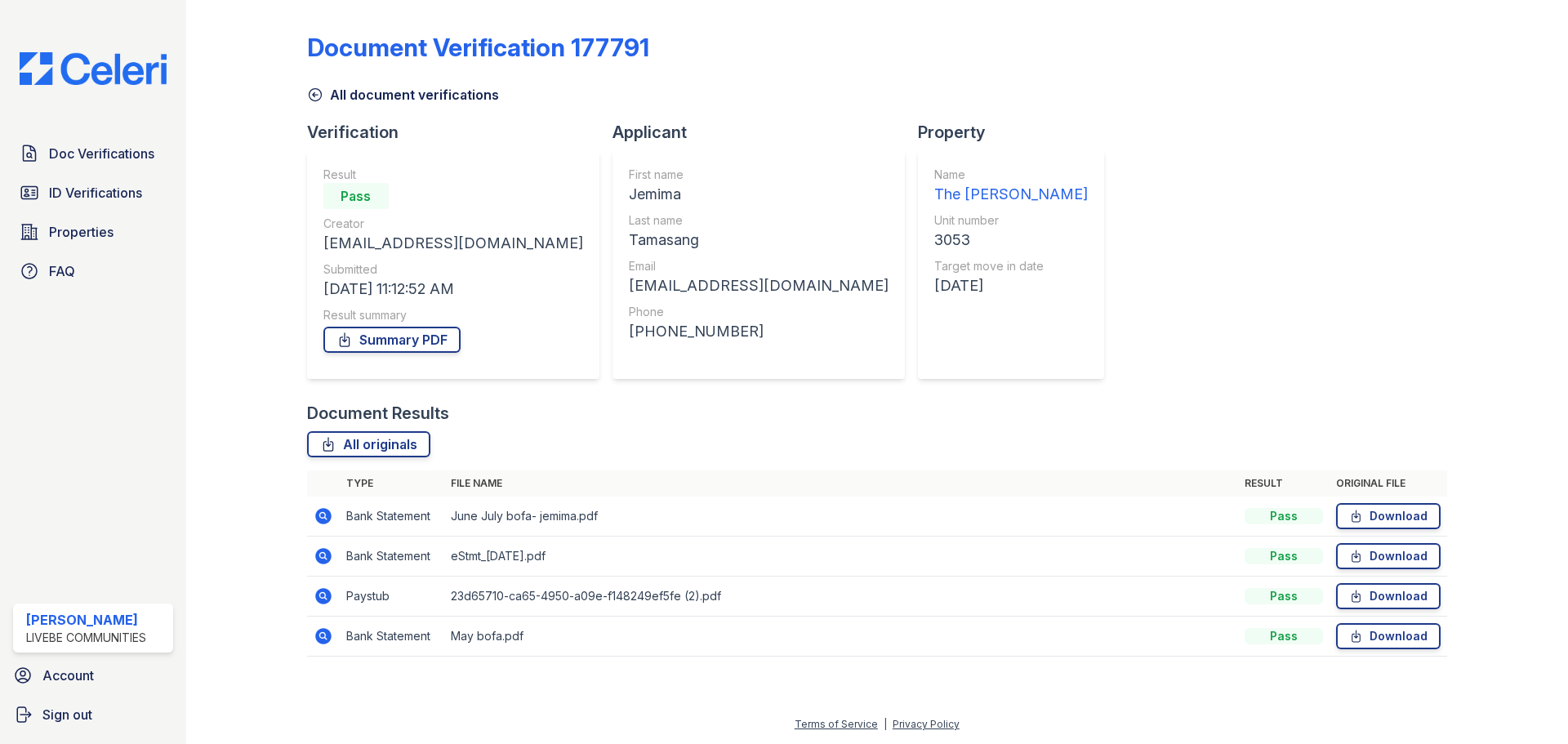
click at [326, 518] on icon at bounding box center [323, 516] width 20 height 20
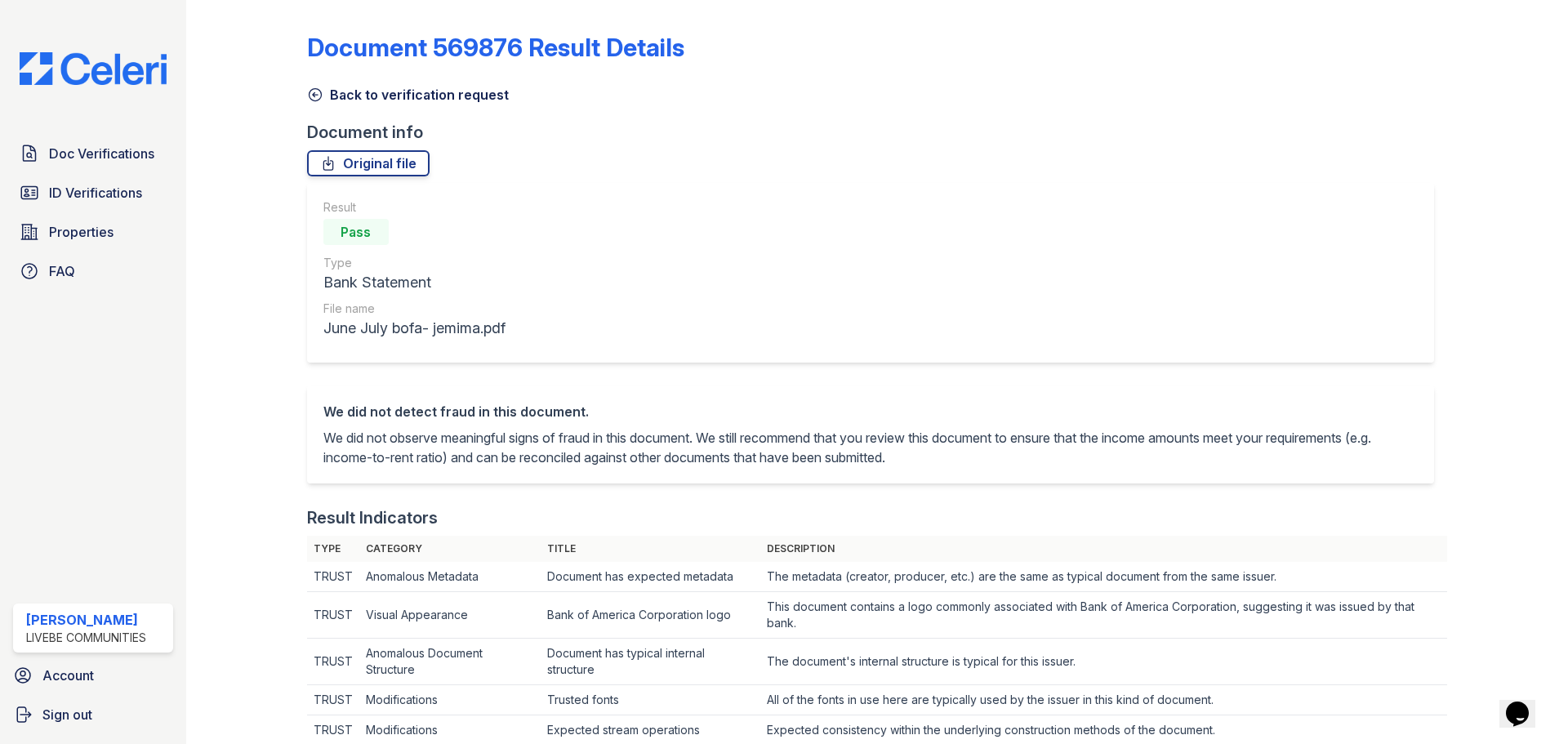
drag, startPoint x: 322, startPoint y: 92, endPoint x: 1199, endPoint y: 216, distance: 885.7
click at [322, 91] on icon at bounding box center [315, 94] width 16 height 16
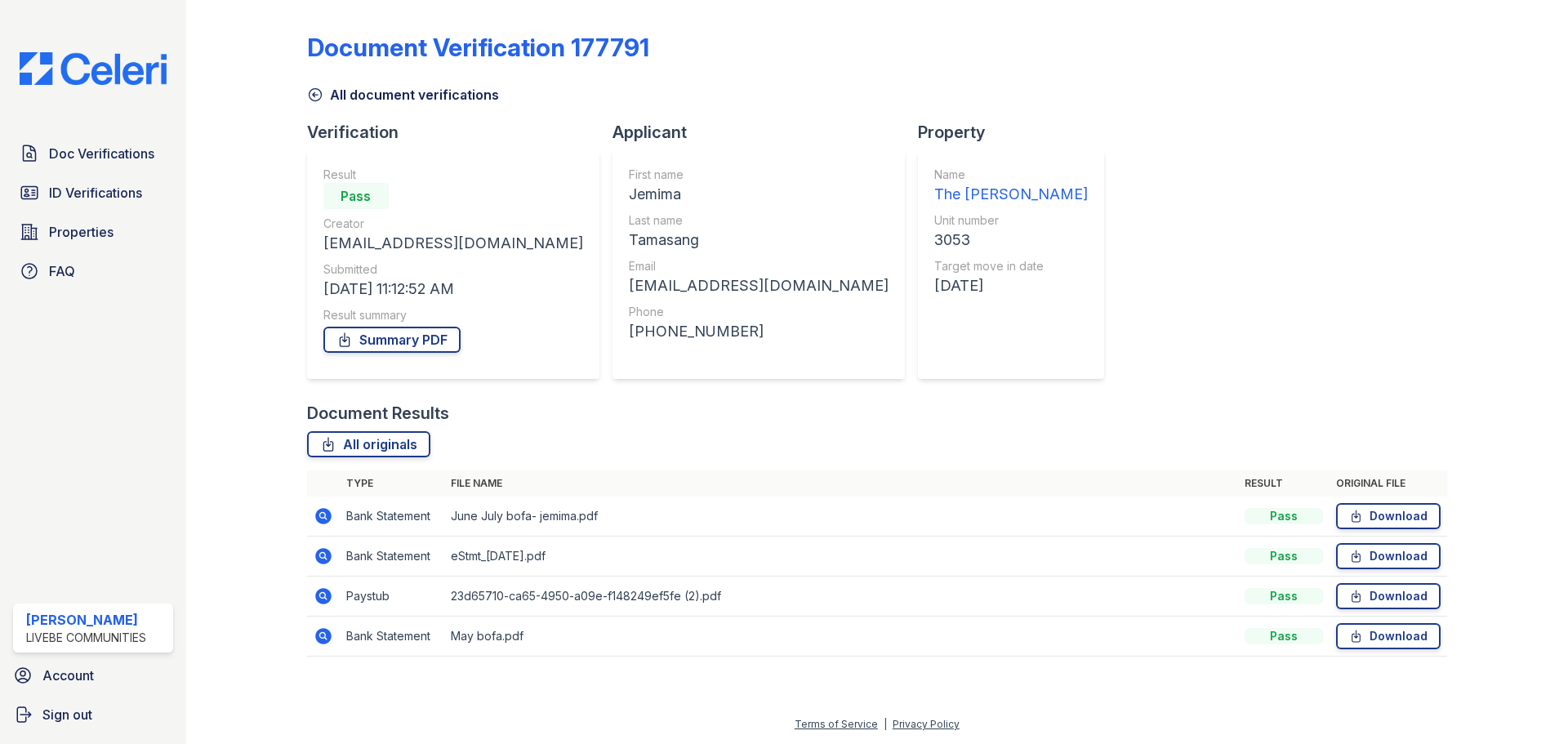
click at [325, 600] on icon at bounding box center [323, 596] width 16 height 16
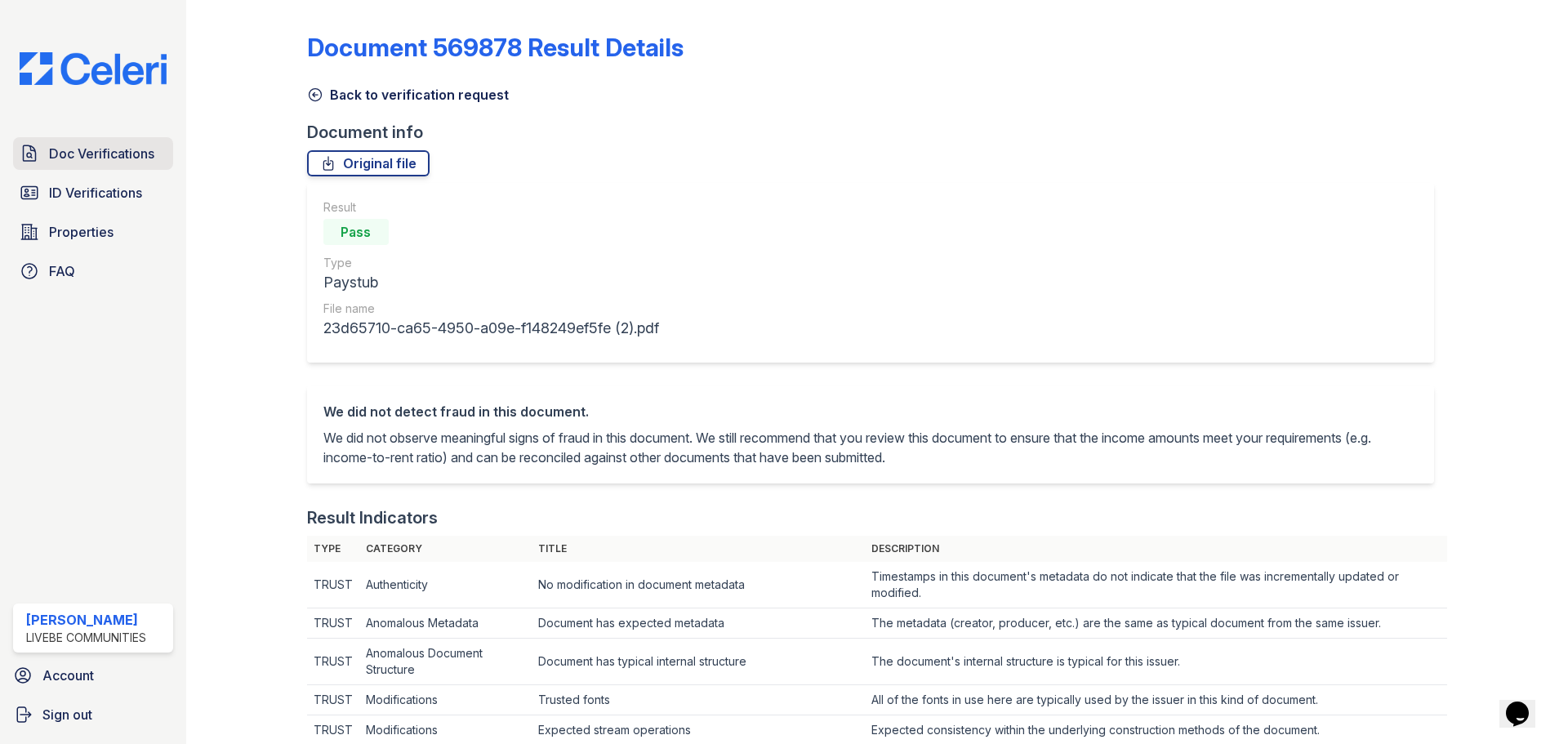
click at [110, 147] on span "Doc Verifications" at bounding box center [102, 153] width 106 height 20
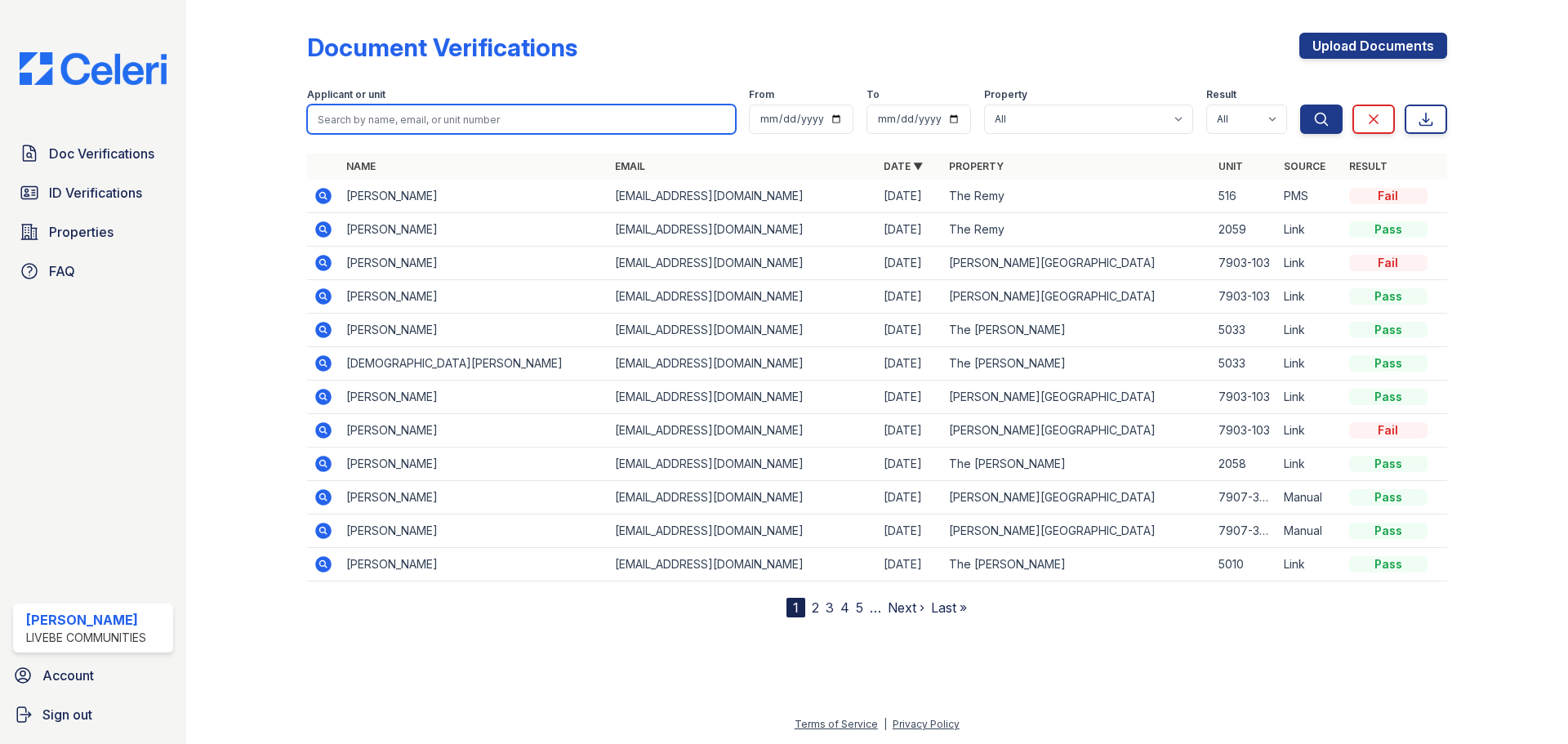
click at [472, 125] on input "search" at bounding box center [522, 119] width 429 height 29
type input "jemima"
click at [1301, 105] on button "Search" at bounding box center [1321, 119] width 42 height 29
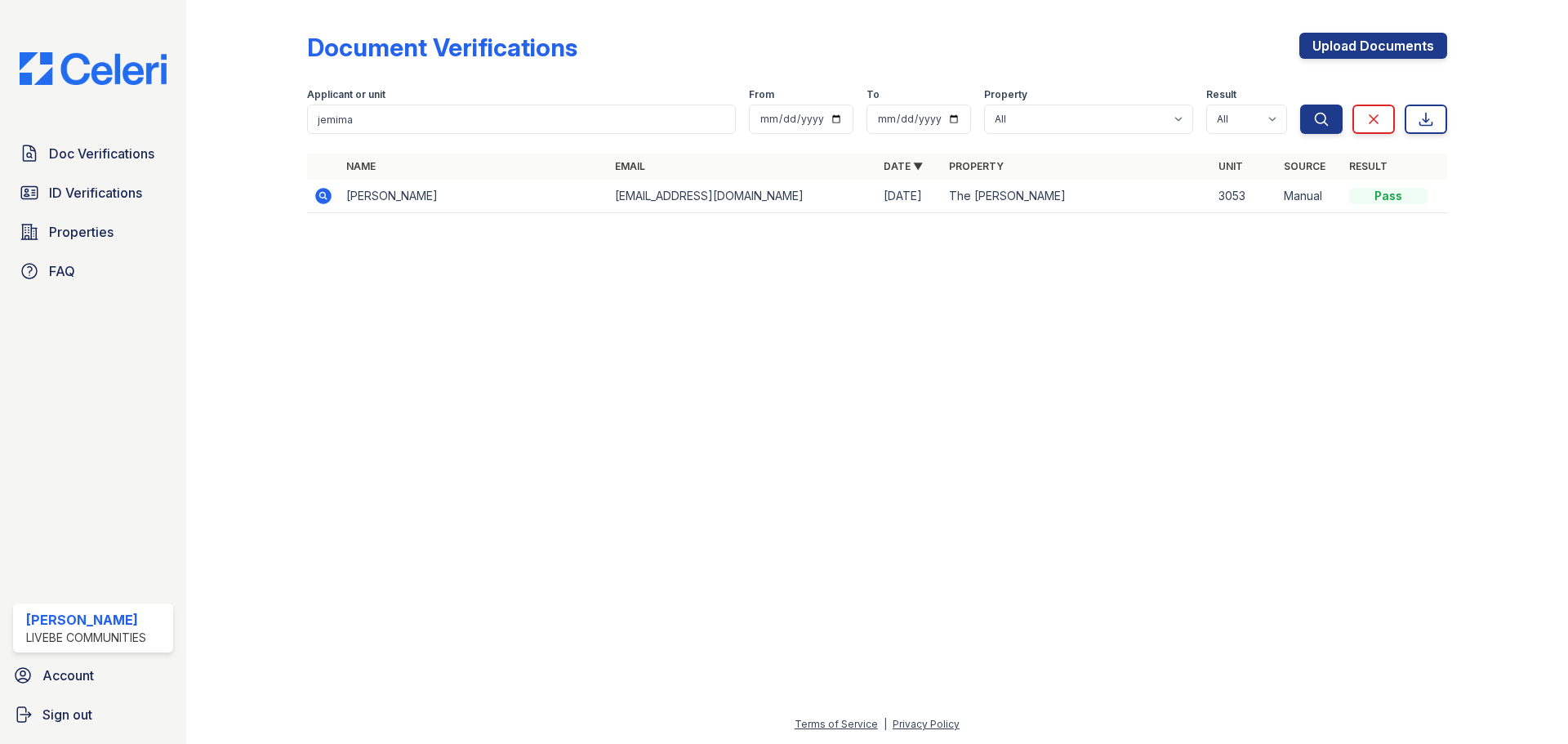
click at [323, 194] on icon at bounding box center [322, 195] width 4 height 4
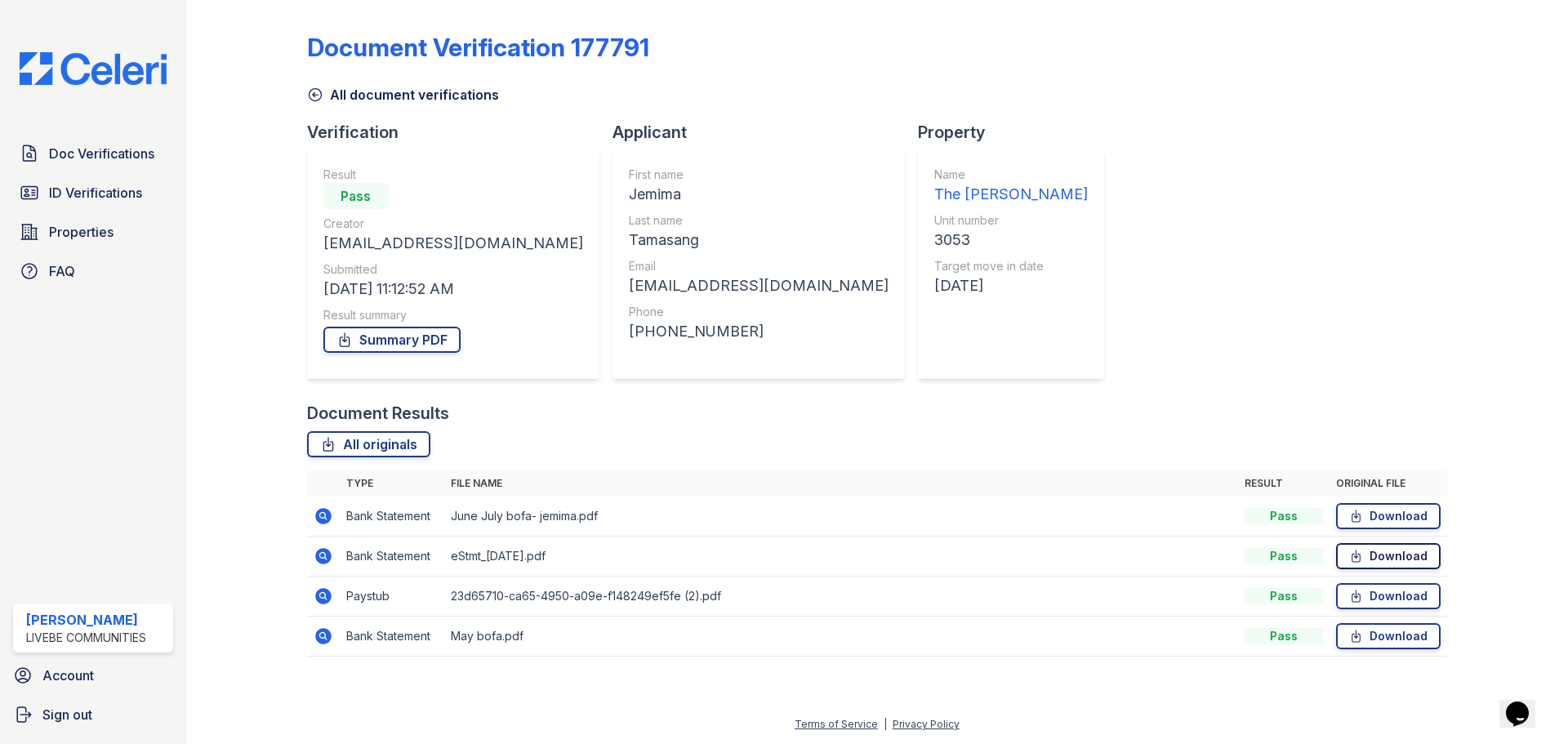
drag, startPoint x: 1361, startPoint y: 519, endPoint x: 1405, endPoint y: 546, distance: 51.6
click at [1361, 518] on icon at bounding box center [1356, 516] width 14 height 16
click at [1398, 560] on link "Download" at bounding box center [1388, 556] width 105 height 26
click at [1397, 628] on link "Download" at bounding box center [1388, 636] width 105 height 26
drag, startPoint x: 704, startPoint y: 285, endPoint x: 524, endPoint y: 287, distance: 180.0
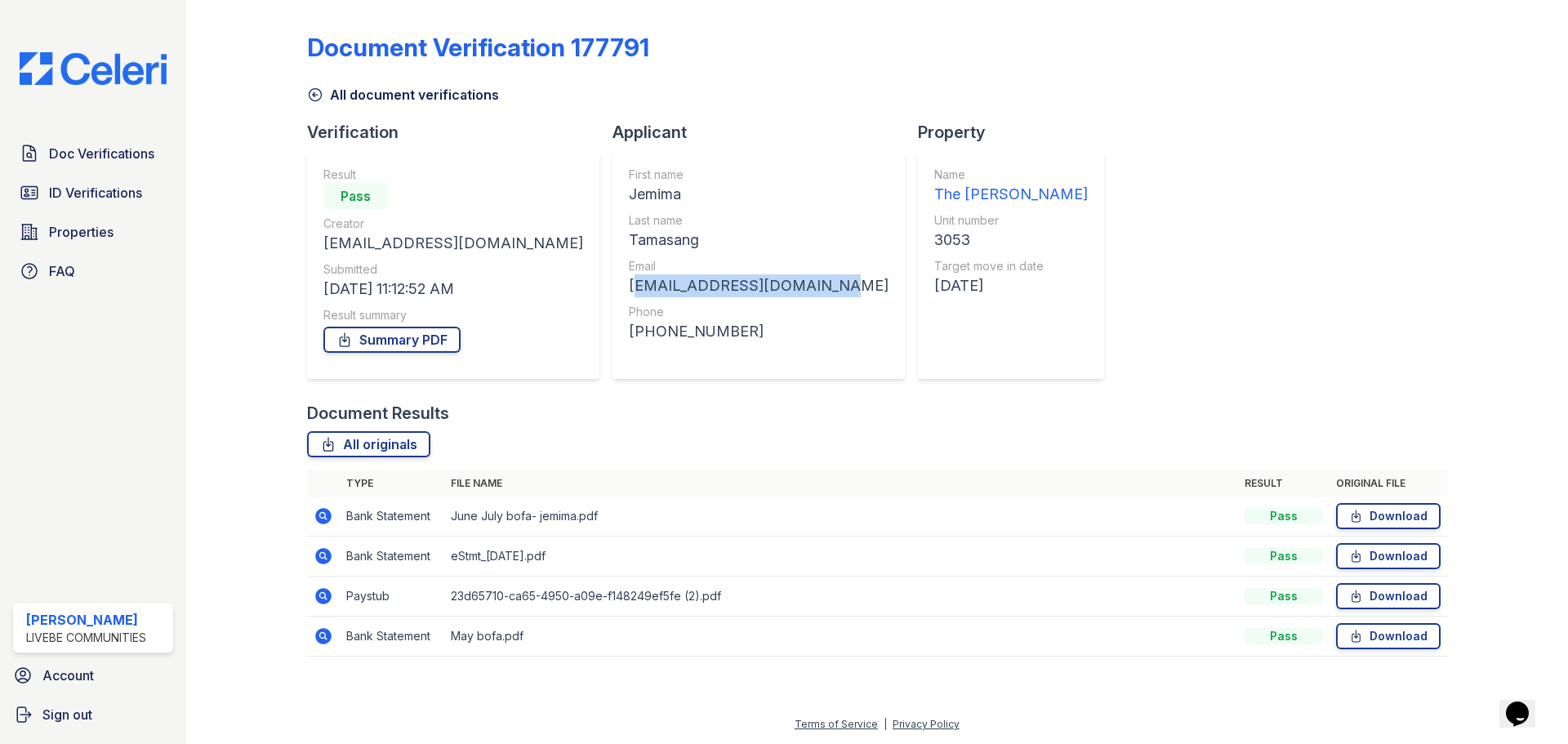
click at [613, 287] on div "First name Jemima Last name Tamasang Email millizehjemima@gmail.com Phone +1240…" at bounding box center [759, 265] width 292 height 228
copy div "[EMAIL_ADDRESS][DOMAIN_NAME]"
drag, startPoint x: 622, startPoint y: 333, endPoint x: 531, endPoint y: 330, distance: 91.0
click at [629, 330] on div "[PHONE_NUMBER]" at bounding box center [759, 331] width 260 height 22
copy div "12406152532"
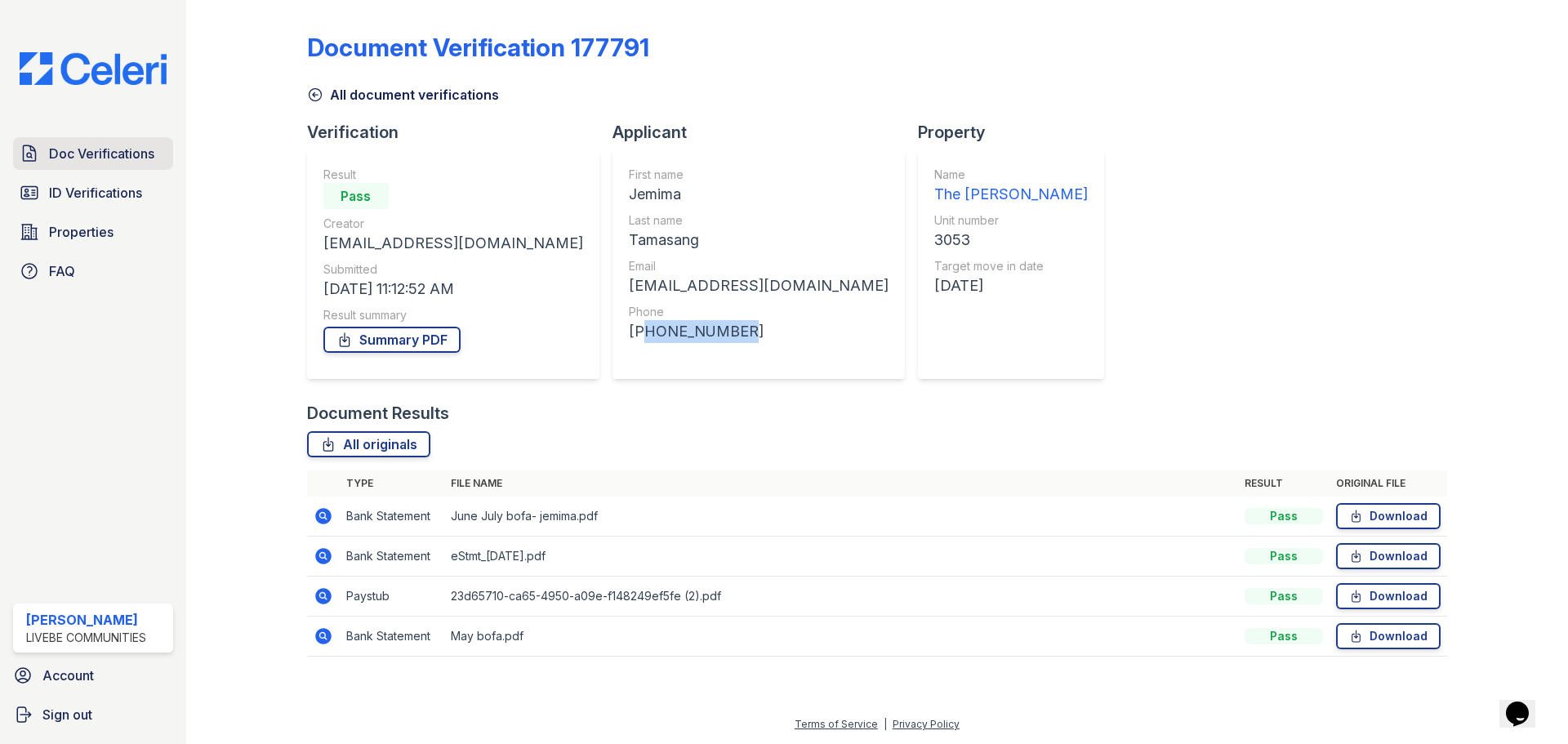
click at [140, 155] on span "Doc Verifications" at bounding box center [102, 153] width 106 height 20
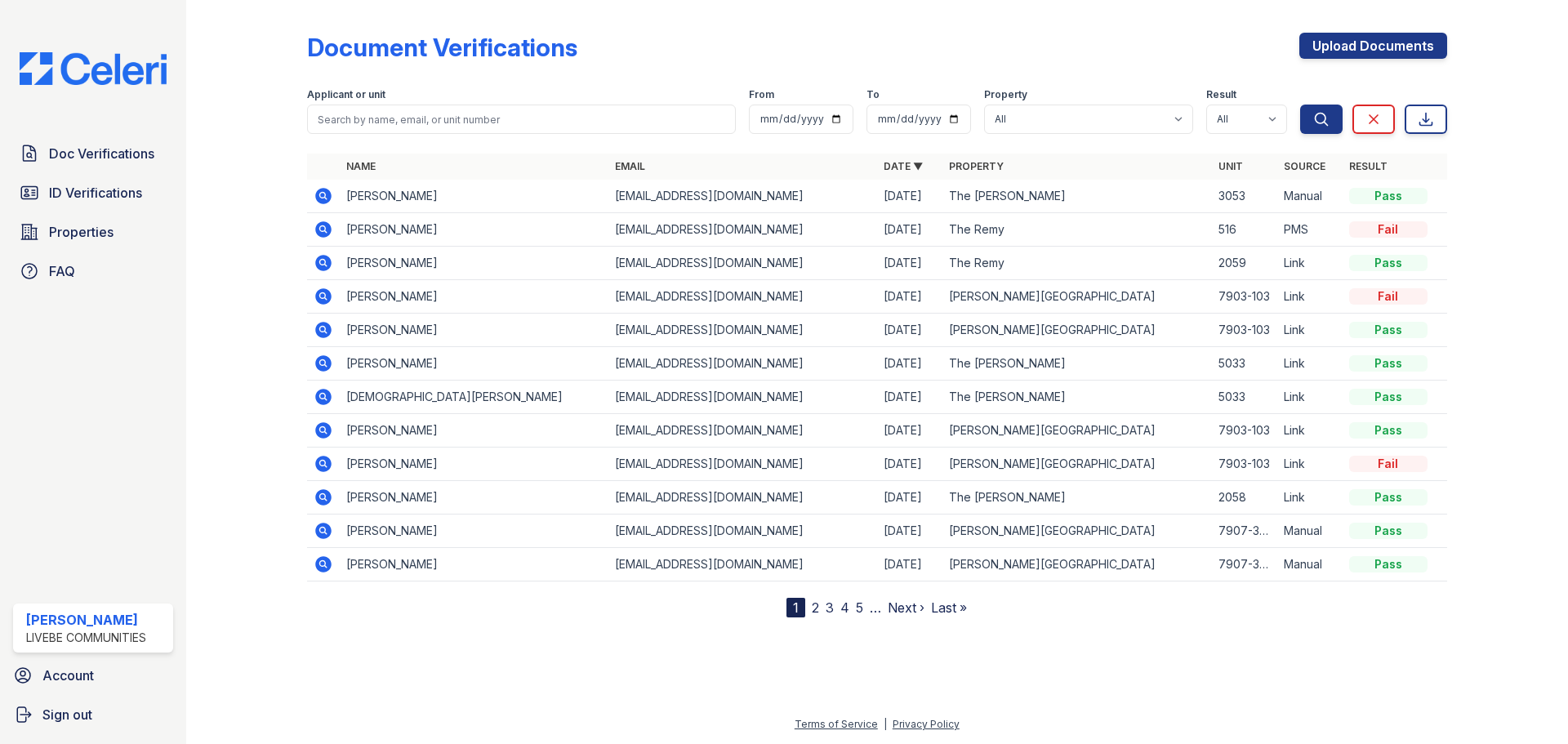
click at [318, 195] on icon at bounding box center [323, 196] width 16 height 16
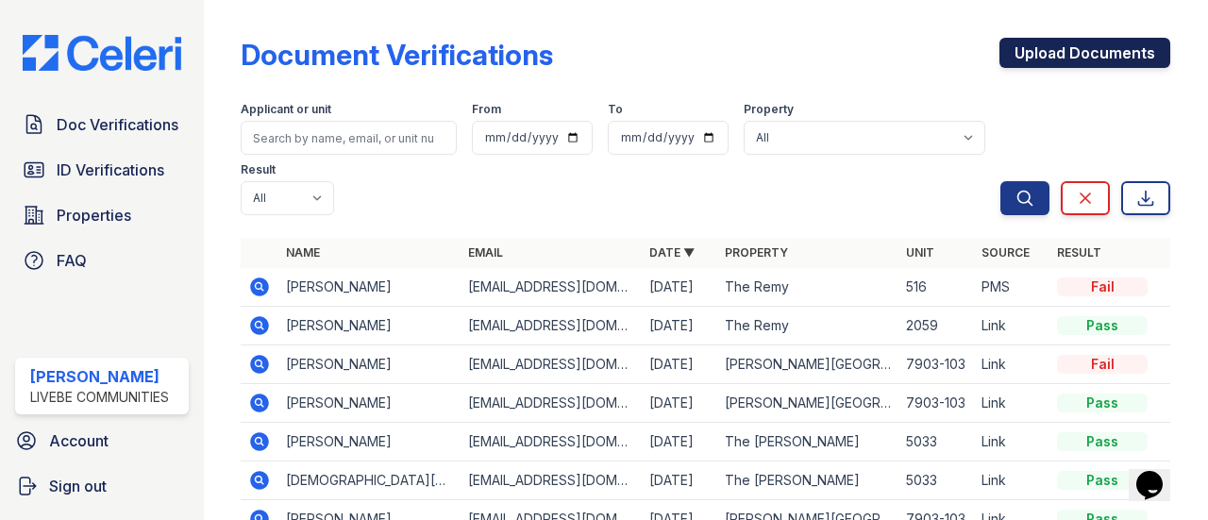
click at [1096, 44] on link "Upload Documents" at bounding box center [1085, 53] width 171 height 30
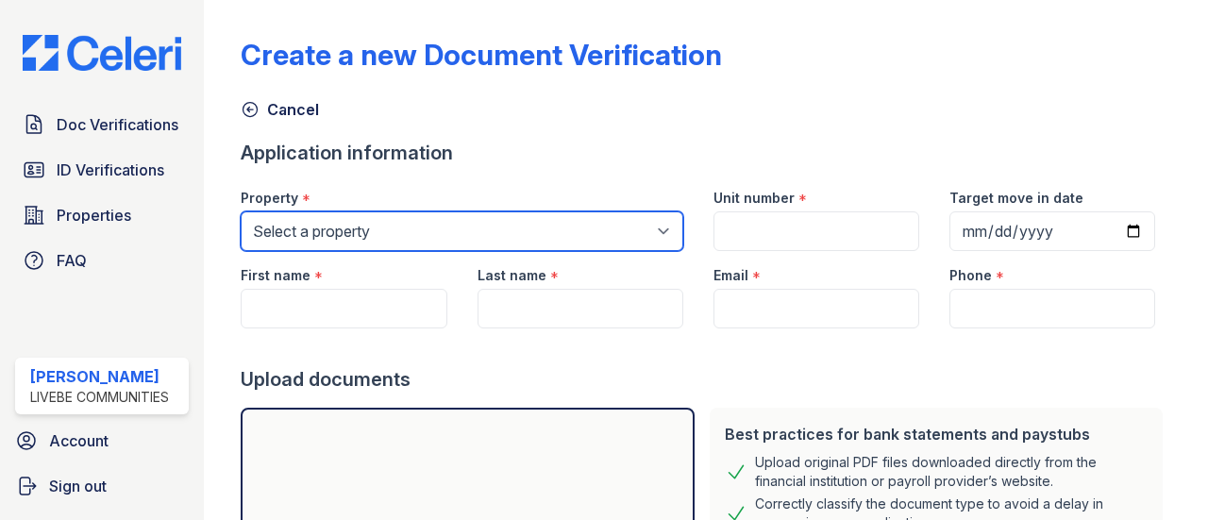
click at [322, 233] on select "Select a property [PERSON_NAME][GEOGRAPHIC_DATA] Apartments The Remy The [PERSO…" at bounding box center [462, 231] width 442 height 40
select select "509"
click at [241, 211] on select "Select a property [PERSON_NAME][GEOGRAPHIC_DATA] Apartments The Remy The [PERSO…" at bounding box center [462, 231] width 442 height 40
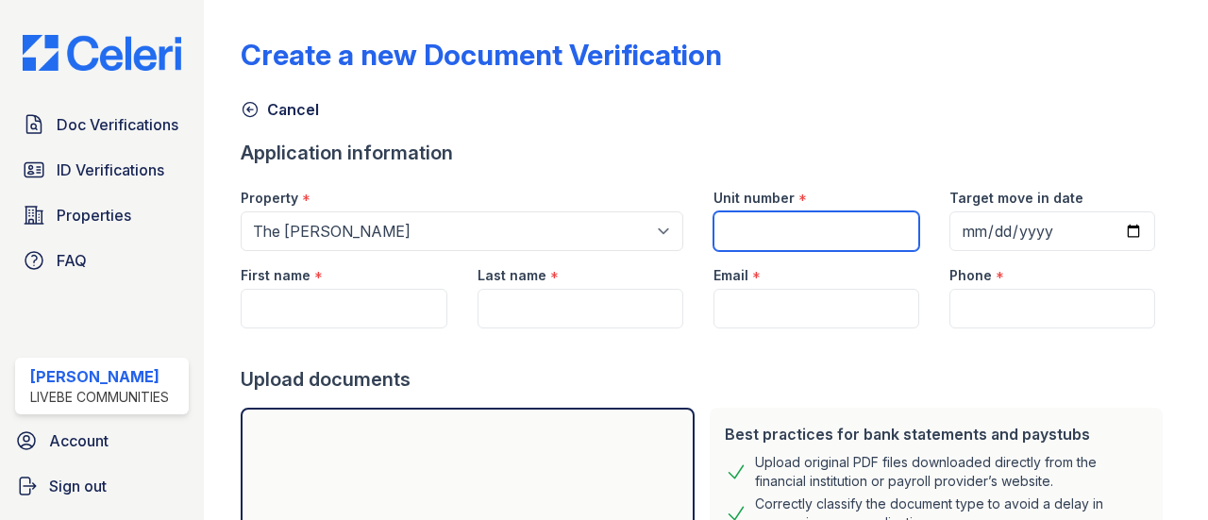
click at [761, 235] on input "Unit number" at bounding box center [817, 231] width 206 height 40
type input "3053"
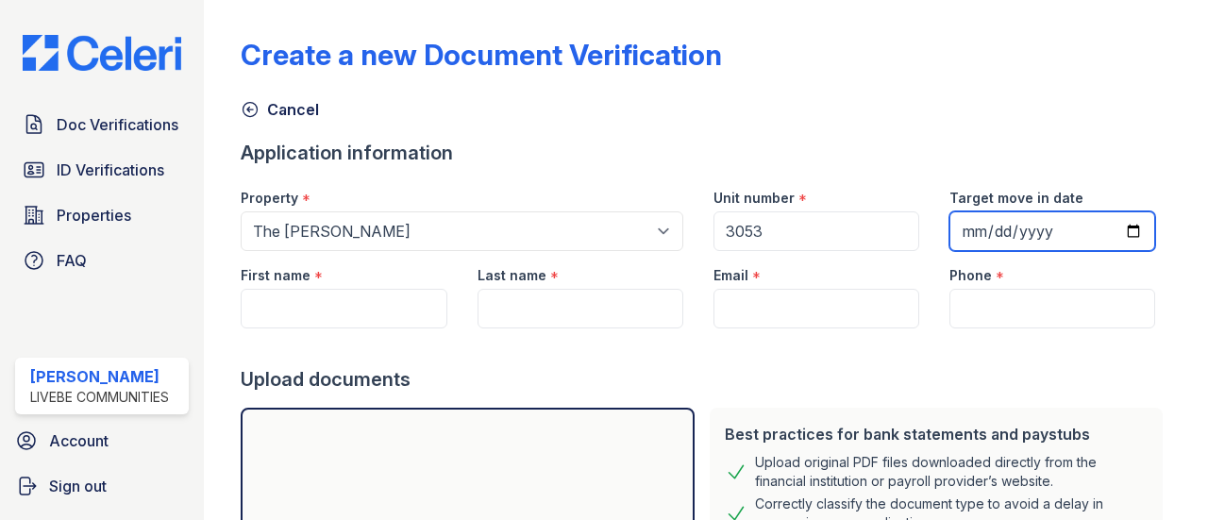
click at [1078, 227] on input "Target move in date" at bounding box center [1053, 231] width 206 height 40
click at [1119, 232] on input "Target move in date" at bounding box center [1053, 231] width 206 height 40
type input "[DATE]"
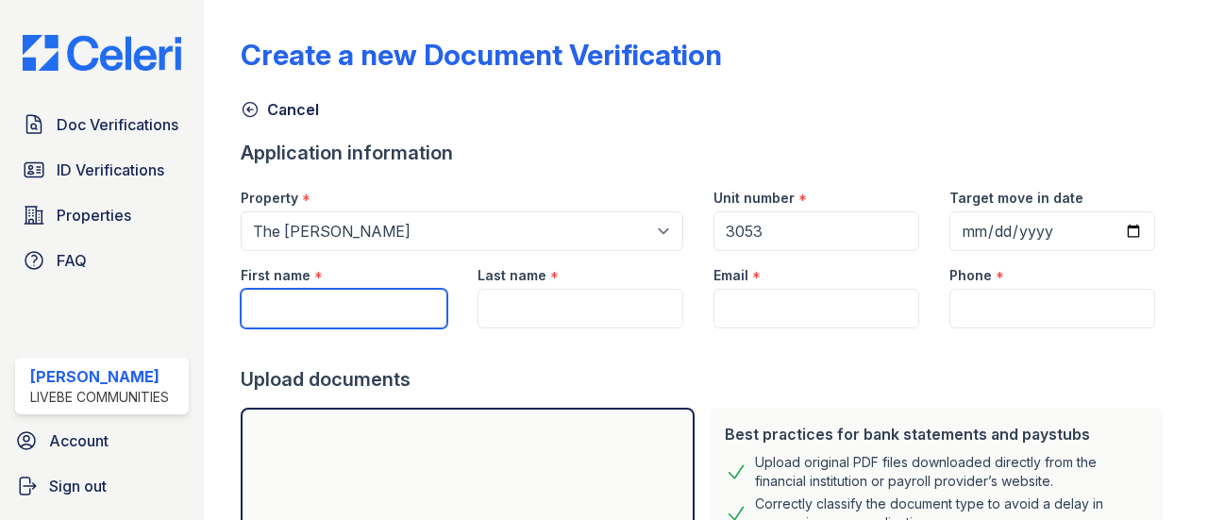
click at [322, 311] on input "First name" at bounding box center [344, 309] width 206 height 40
type input "Jemima"
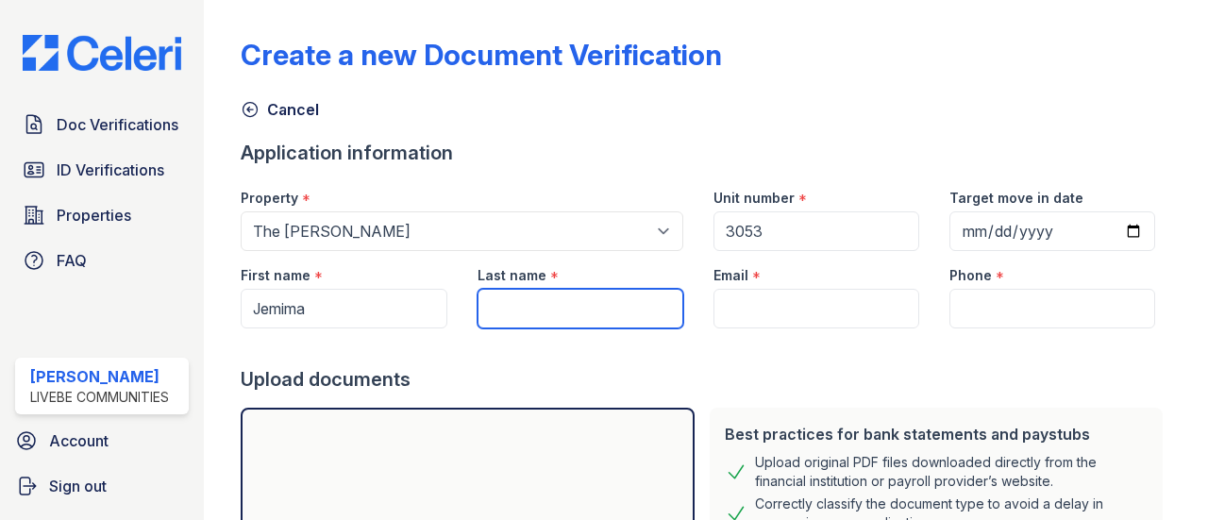
click at [583, 312] on input "Last name" at bounding box center [581, 309] width 206 height 40
type input "Tamasang"
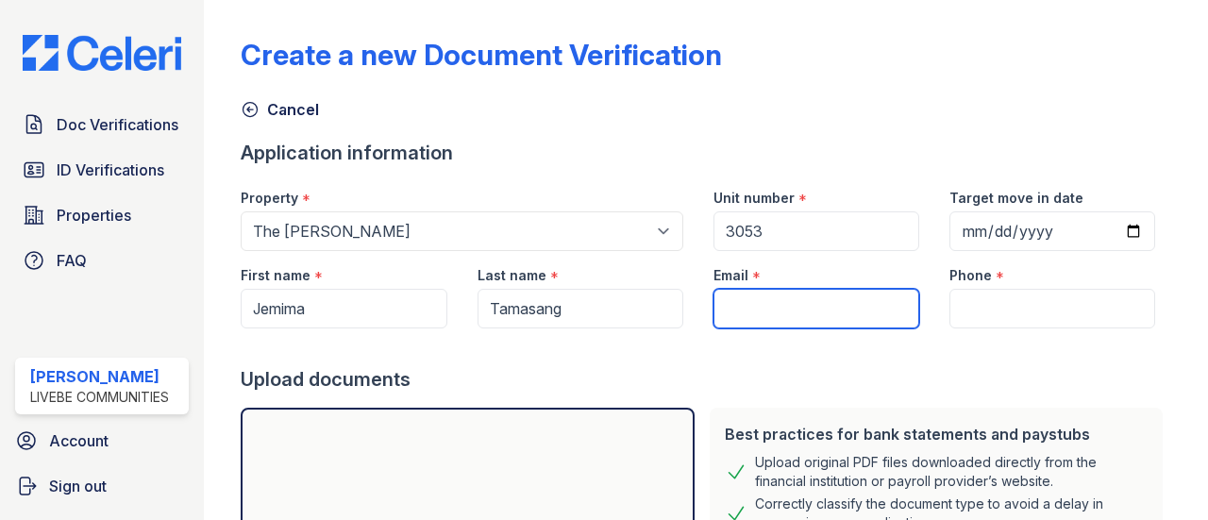
click at [760, 307] on input "Email" at bounding box center [817, 309] width 206 height 40
click at [732, 309] on input "Email" at bounding box center [817, 309] width 206 height 40
paste input "[EMAIL_ADDRESS][DOMAIN_NAME]"
type input "[EMAIL_ADDRESS][DOMAIN_NAME]"
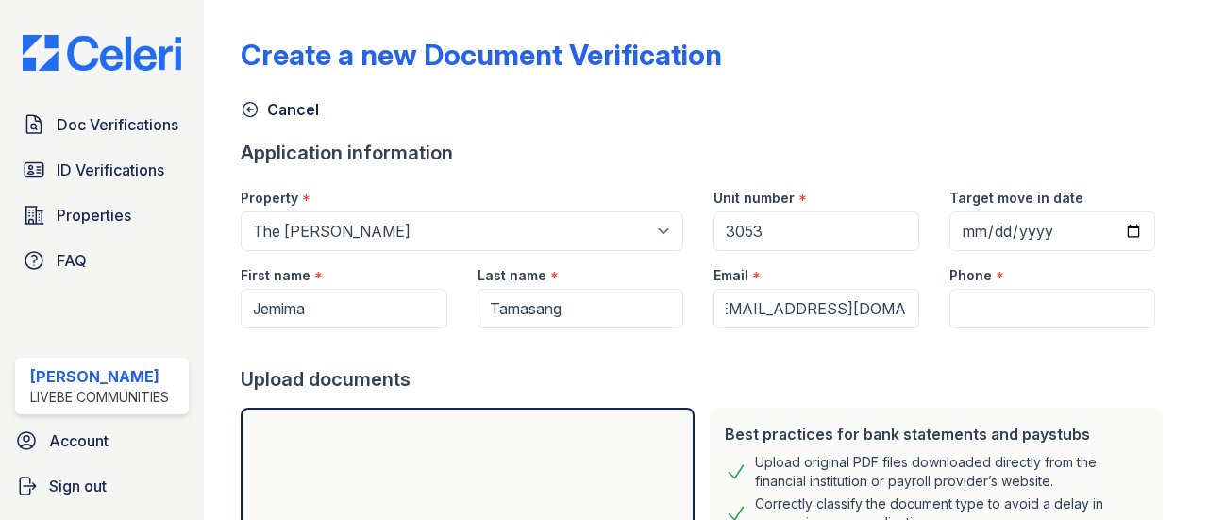
scroll to position [0, 0]
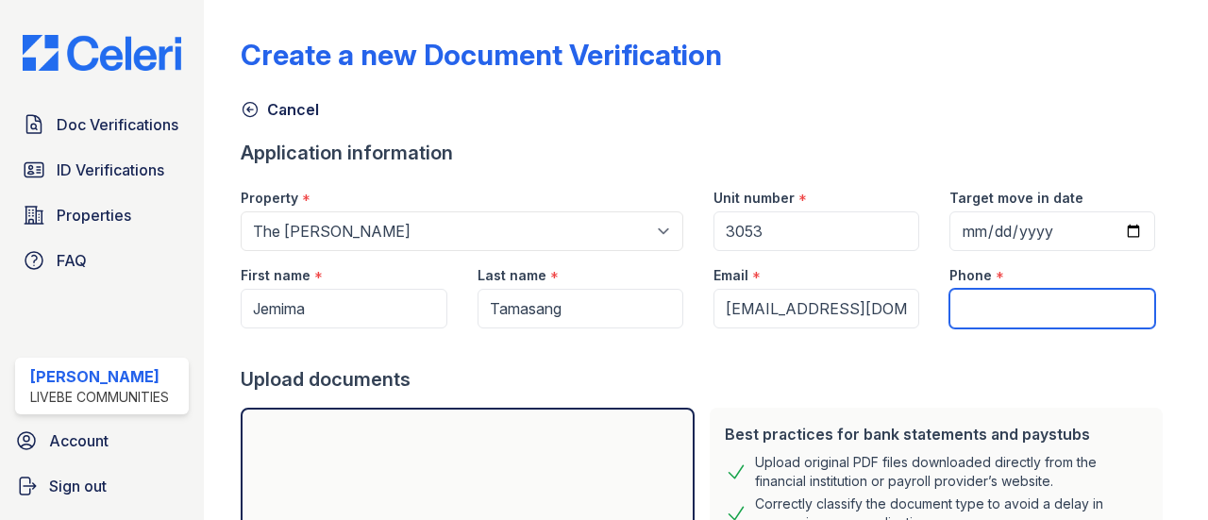
click at [996, 305] on input "Phone" at bounding box center [1053, 309] width 206 height 40
paste input "12406152532"
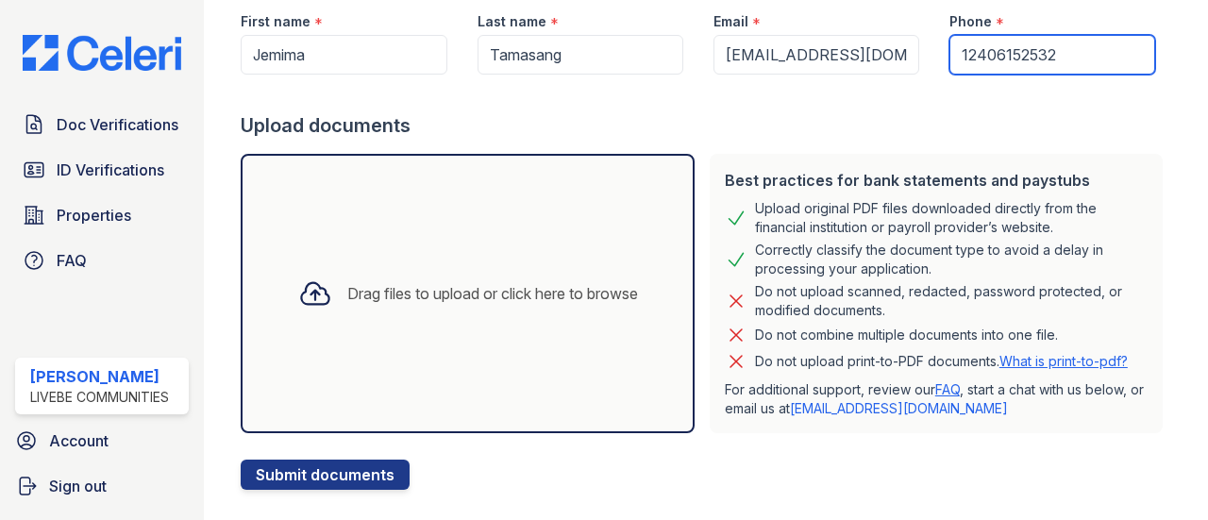
scroll to position [286, 0]
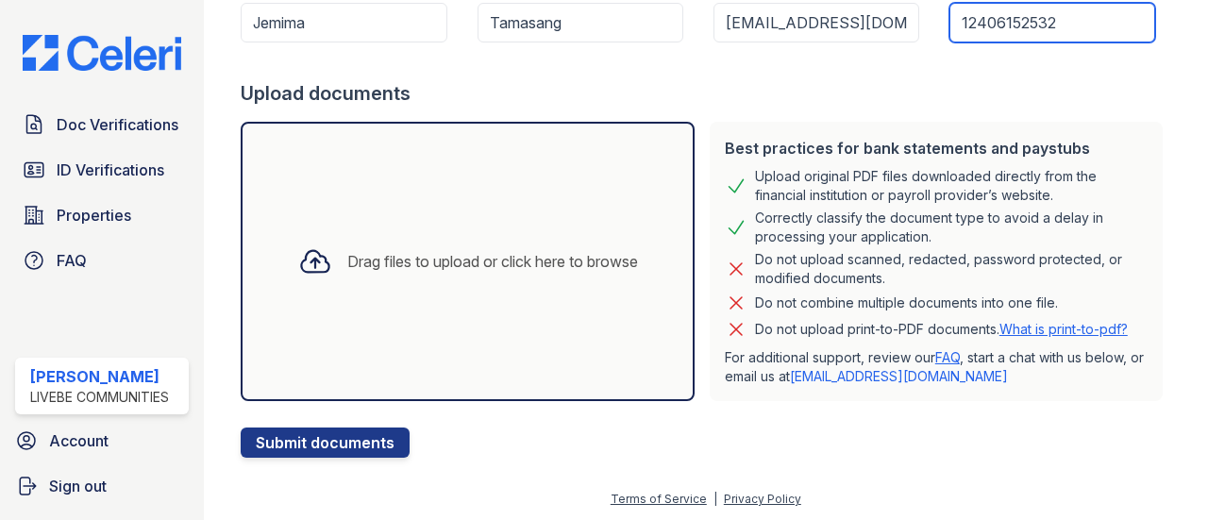
type input "12406152532"
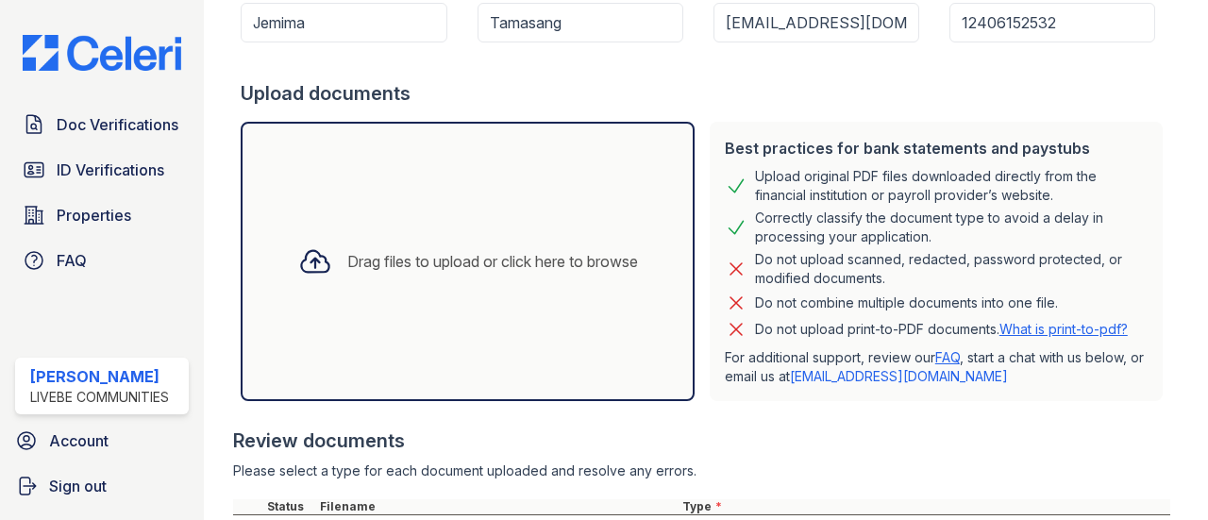
drag, startPoint x: 1136, startPoint y: 443, endPoint x: 1106, endPoint y: 445, distance: 29.3
click at [1136, 443] on div "Review documents" at bounding box center [701, 441] width 937 height 26
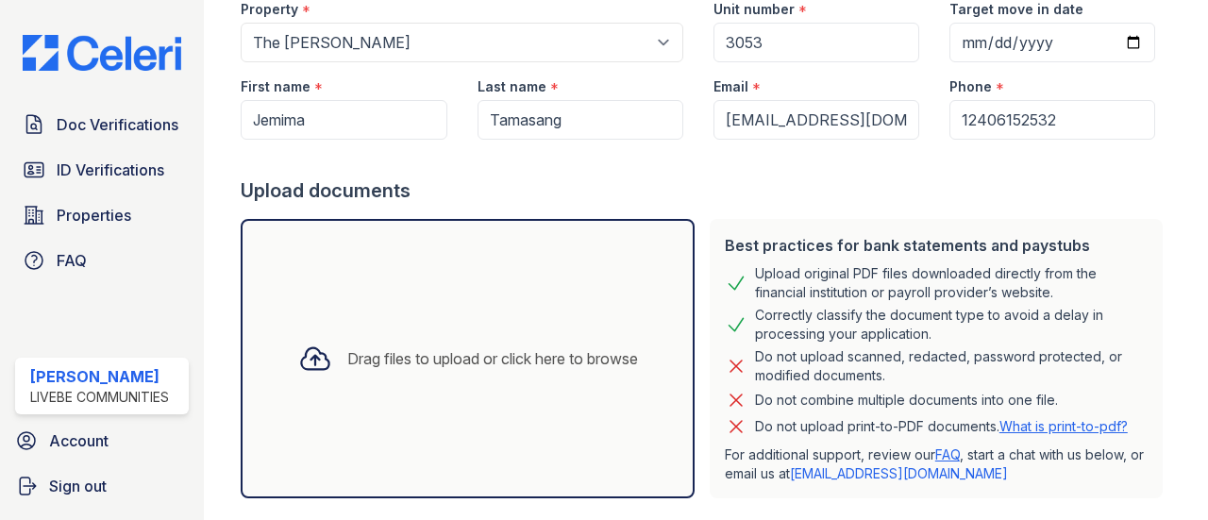
scroll to position [187, 0]
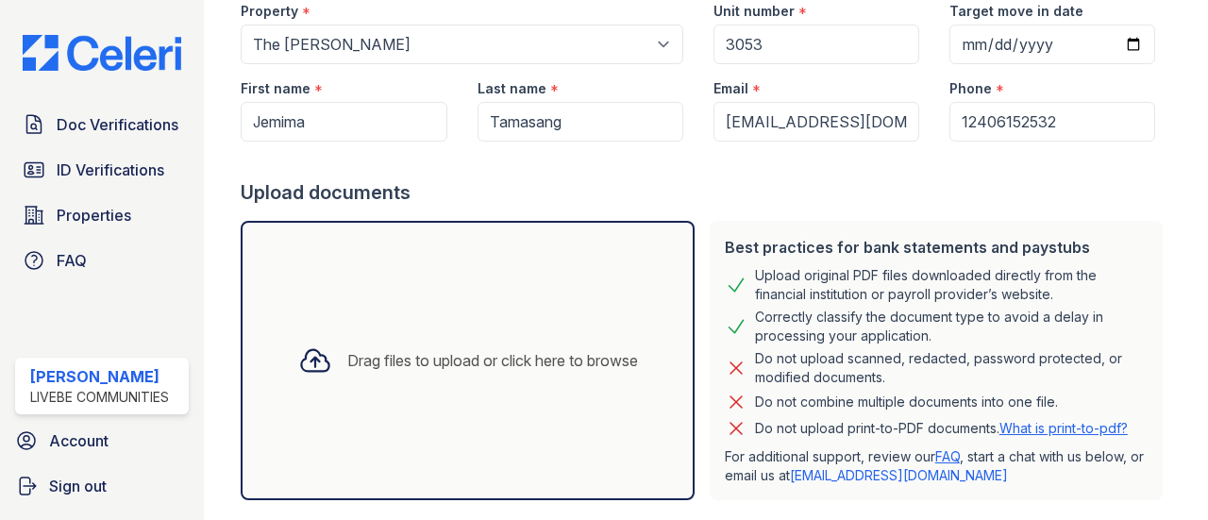
click at [429, 307] on div "Drag files to upload or click here to browse" at bounding box center [467, 360] width 453 height 279
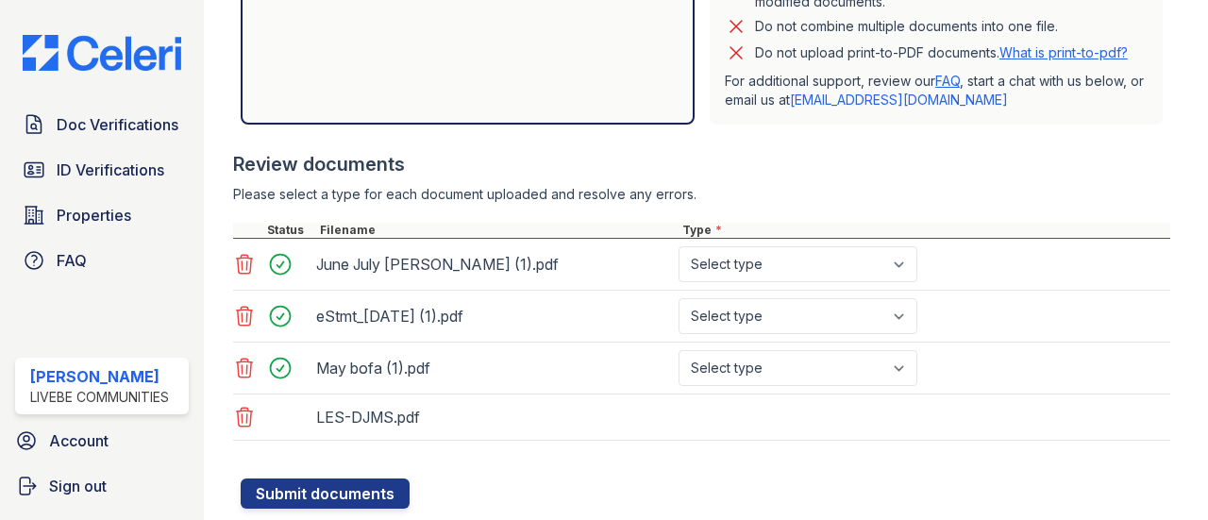
scroll to position [564, 0]
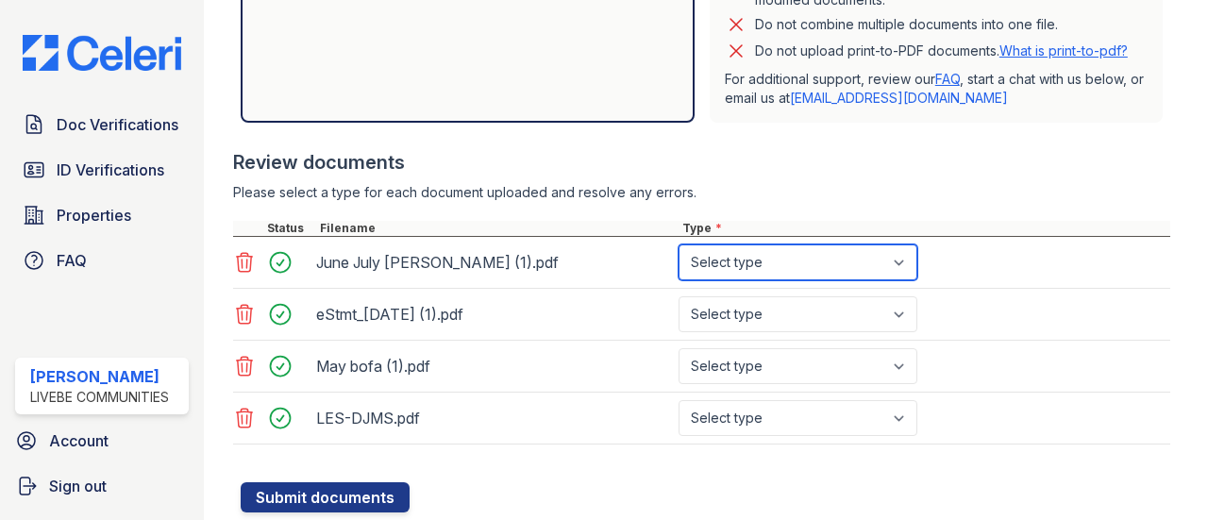
click at [765, 261] on select "Select type Paystub Bank Statement Offer Letter Tax Documents Benefit Award Let…" at bounding box center [798, 262] width 239 height 36
select select "bank_statement"
click at [679, 244] on select "Select type Paystub Bank Statement Offer Letter Tax Documents Benefit Award Let…" at bounding box center [798, 262] width 239 height 36
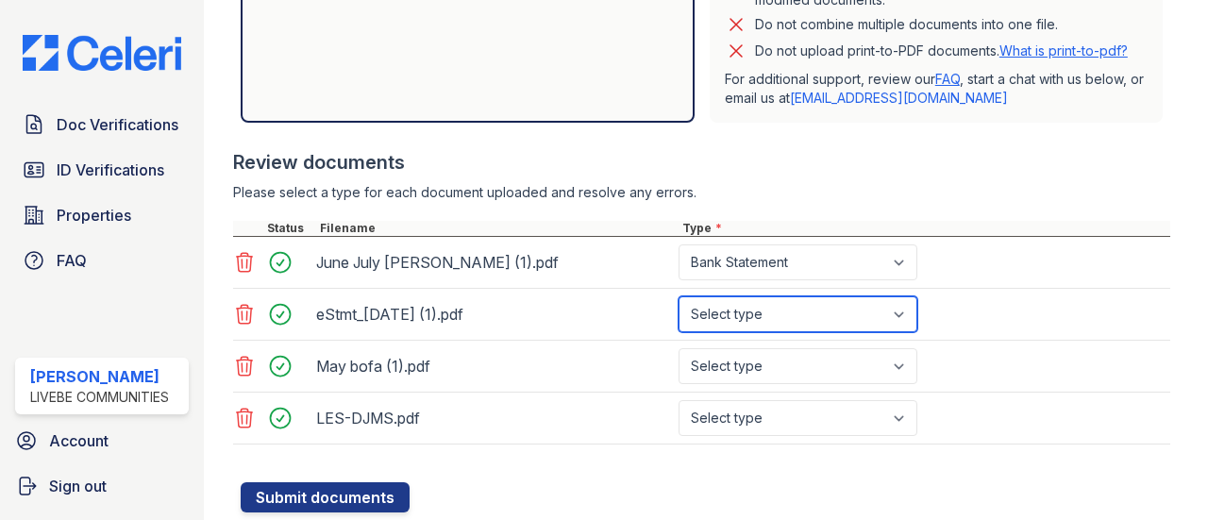
drag, startPoint x: 742, startPoint y: 312, endPoint x: 742, endPoint y: 326, distance: 13.2
click at [742, 312] on select "Select type Paystub Bank Statement Offer Letter Tax Documents Benefit Award Let…" at bounding box center [798, 314] width 239 height 36
select select "bank_statement"
click at [679, 296] on select "Select type Paystub Bank Statement Offer Letter Tax Documents Benefit Award Let…" at bounding box center [798, 314] width 239 height 36
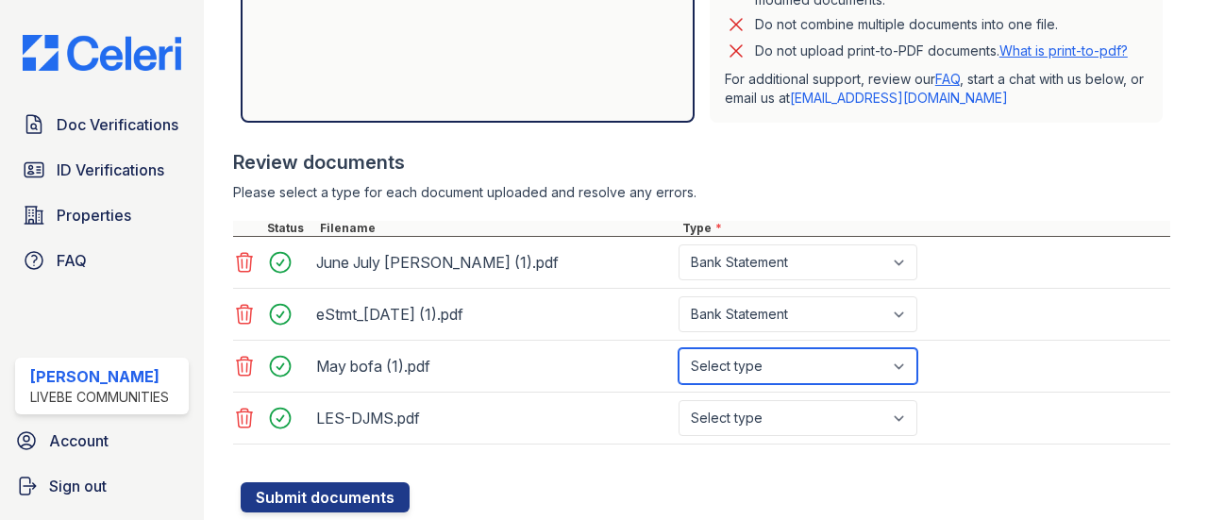
drag, startPoint x: 755, startPoint y: 352, endPoint x: 753, endPoint y: 363, distance: 11.5
click at [755, 352] on select "Select type Paystub Bank Statement Offer Letter Tax Documents Benefit Award Let…" at bounding box center [798, 366] width 239 height 36
select select "bank_statement"
click at [679, 348] on select "Select type Paystub Bank Statement Offer Letter Tax Documents Benefit Award Let…" at bounding box center [798, 366] width 239 height 36
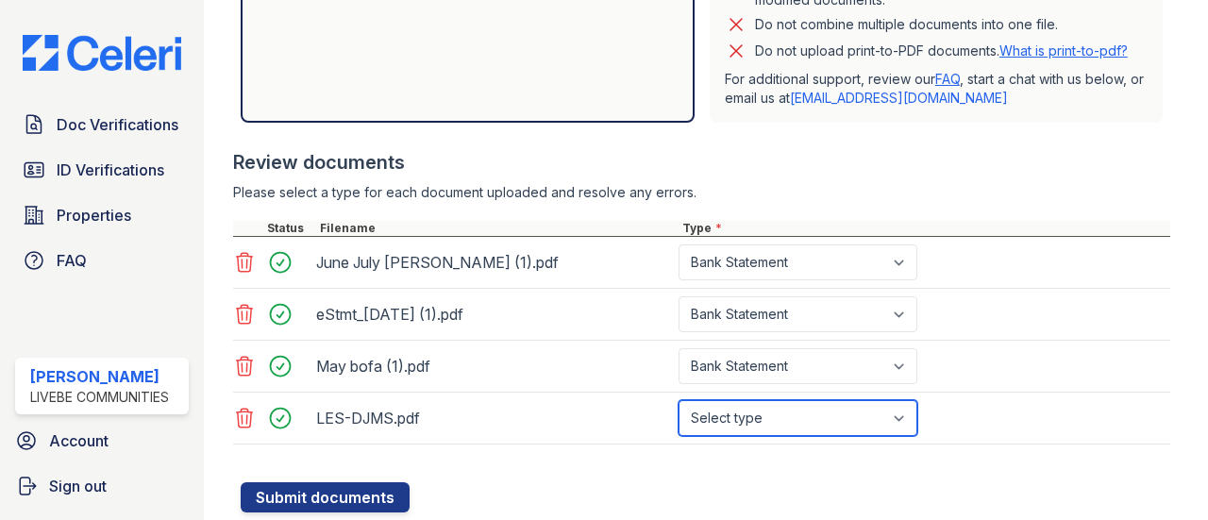
click at [759, 412] on select "Select type Paystub Bank Statement Offer Letter Tax Documents Benefit Award Let…" at bounding box center [798, 418] width 239 height 36
select select "paystub"
click at [679, 400] on select "Select type Paystub Bank Statement Offer Letter Tax Documents Benefit Award Let…" at bounding box center [798, 418] width 239 height 36
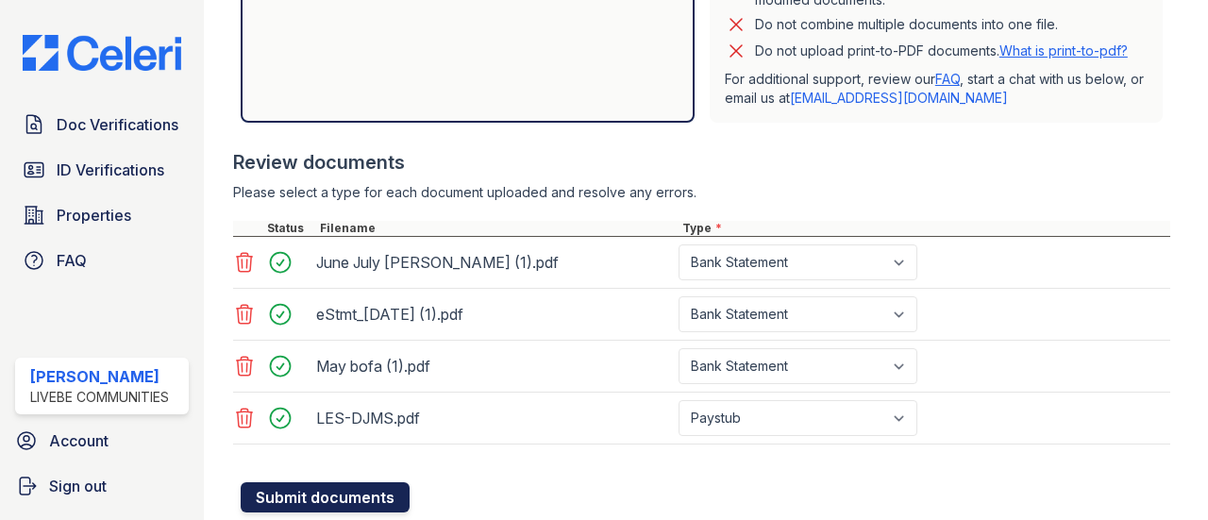
click at [385, 494] on button "Submit documents" at bounding box center [325, 497] width 169 height 30
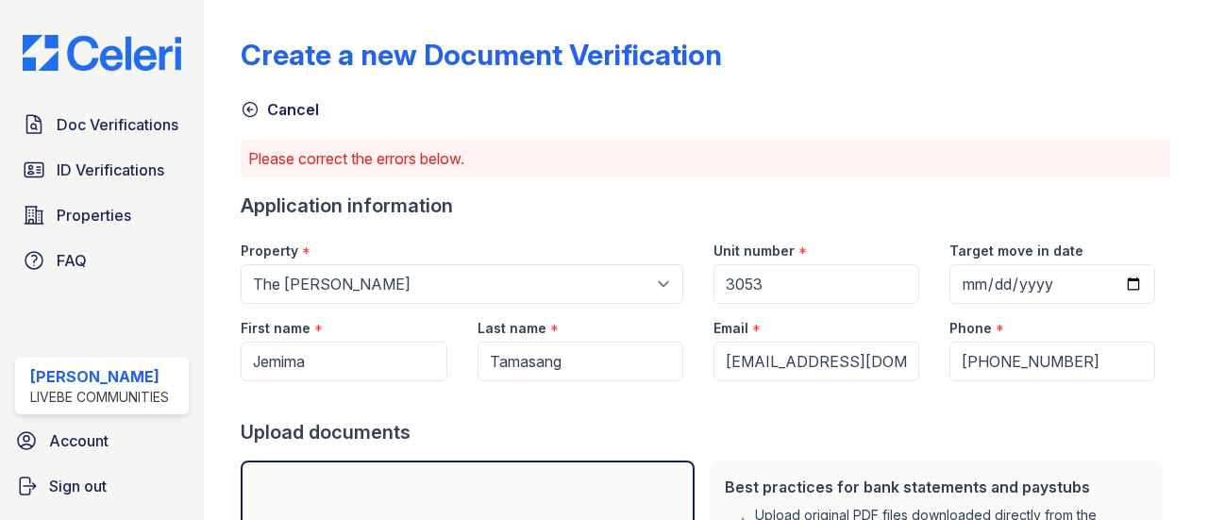
click at [1100, 86] on div "Create a new Document Verification" at bounding box center [706, 62] width 930 height 49
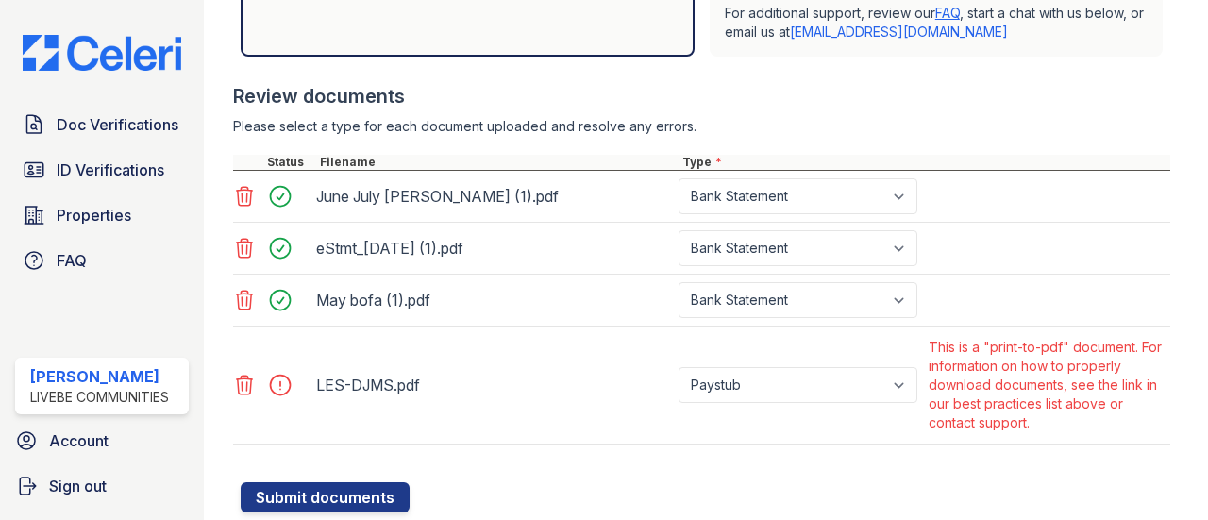
scroll to position [734, 0]
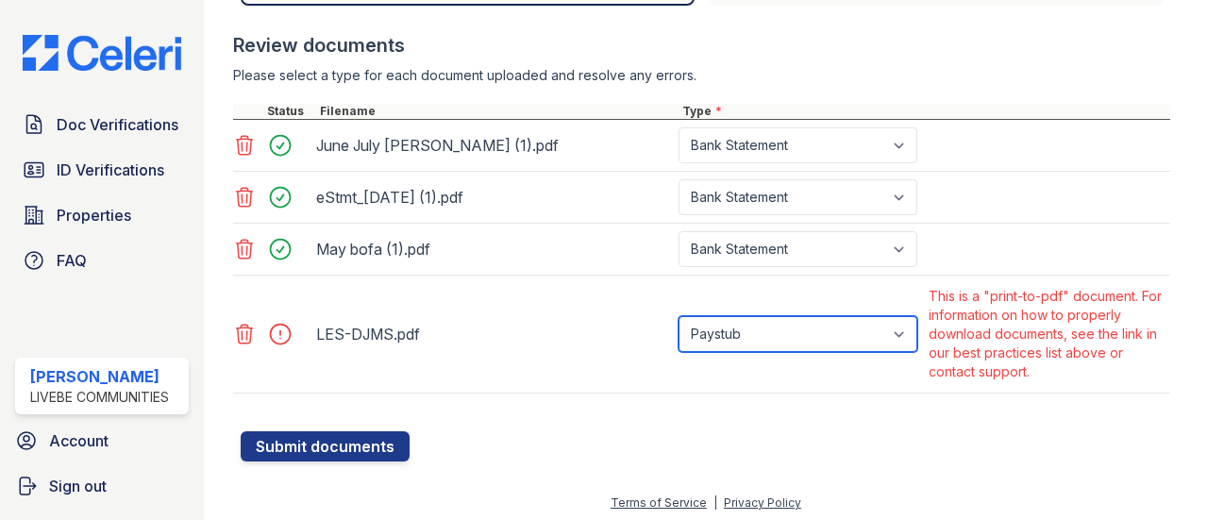
click at [835, 338] on select "Paystub Bank Statement Offer Letter Tax Documents Benefit Award Letter Investme…" at bounding box center [798, 334] width 239 height 36
select select "other"
click at [679, 316] on select "Paystub Bank Statement Offer Letter Tax Documents Benefit Award Letter Investme…" at bounding box center [798, 334] width 239 height 36
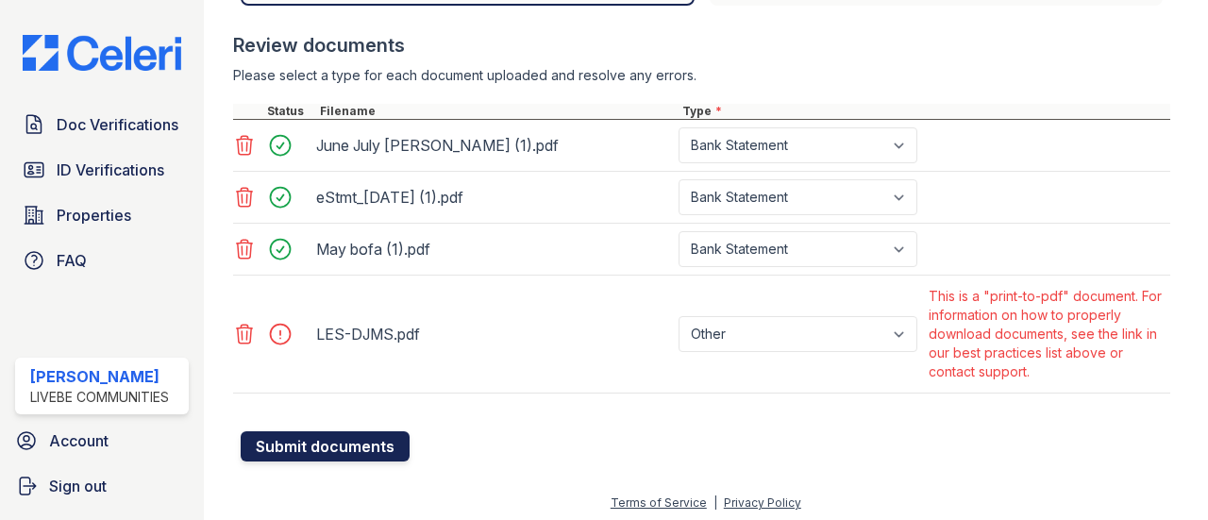
click at [344, 431] on button "Submit documents" at bounding box center [325, 446] width 169 height 30
